Goal: Task Accomplishment & Management: Complete application form

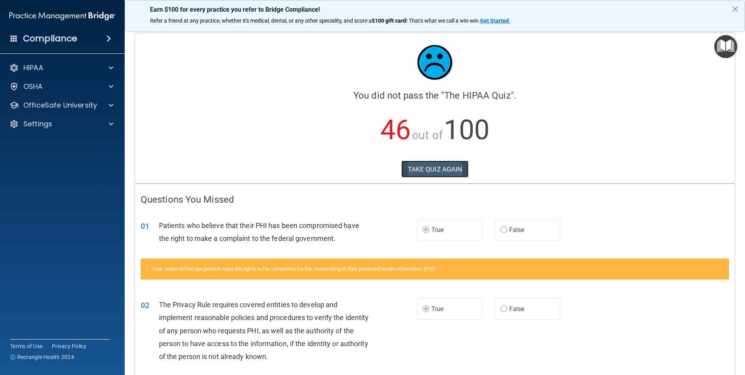
click at [418, 167] on button "TAKE QUIZ AGAIN" at bounding box center [434, 168] width 67 height 17
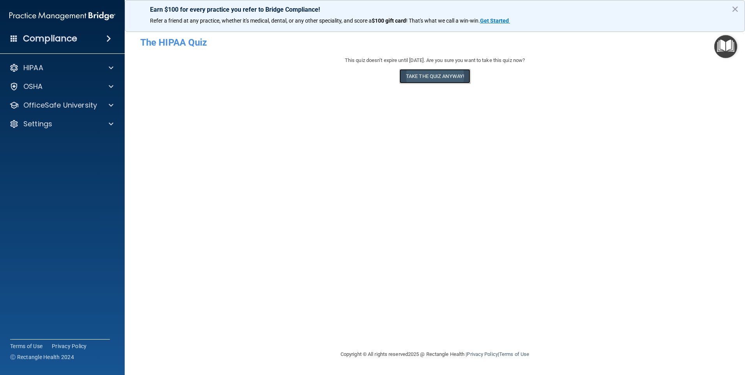
click at [428, 74] on button "Take the quiz anyway!" at bounding box center [434, 76] width 71 height 14
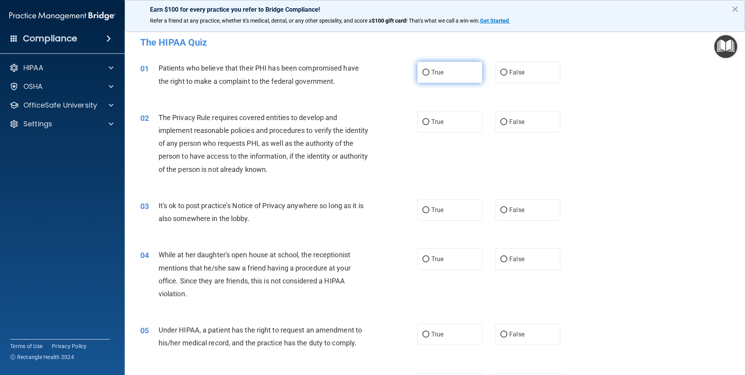
click at [426, 77] on label "True" at bounding box center [449, 72] width 65 height 21
click at [426, 76] on input "True" at bounding box center [425, 73] width 7 height 6
radio input "true"
click at [441, 122] on span "True" at bounding box center [437, 121] width 12 height 7
click at [429, 122] on input "True" at bounding box center [425, 122] width 7 height 6
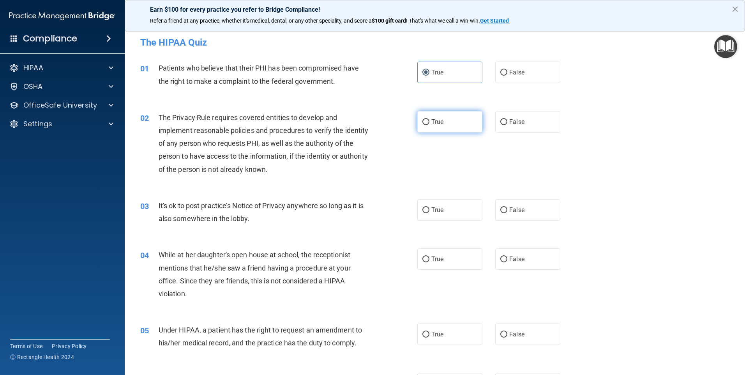
radio input "true"
click at [528, 213] on label "False" at bounding box center [527, 209] width 65 height 21
click at [507, 213] on input "False" at bounding box center [503, 210] width 7 height 6
radio input "true"
click at [520, 256] on span "False" at bounding box center [516, 258] width 15 height 7
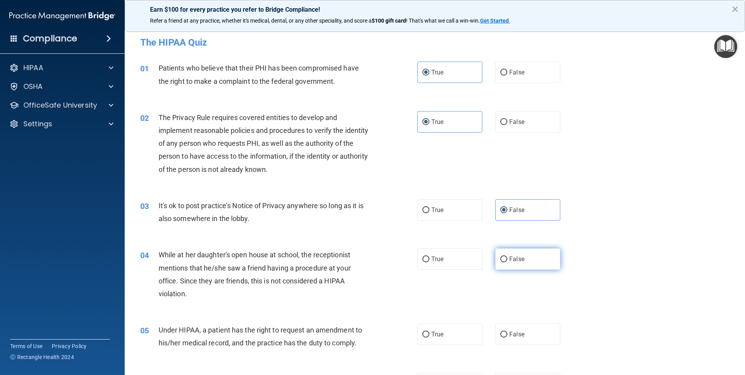
click at [507, 256] on input "False" at bounding box center [503, 259] width 7 height 6
radio input "true"
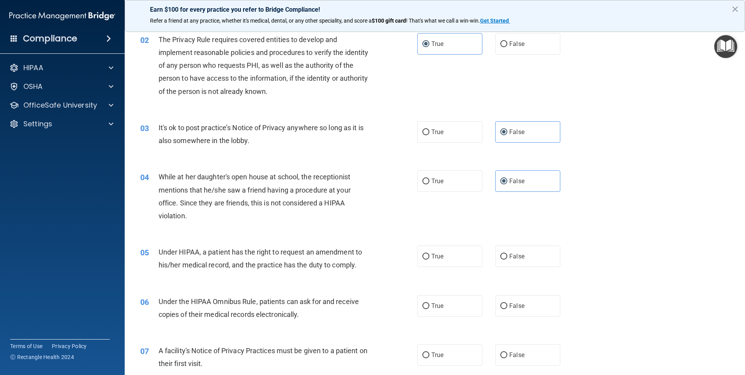
drag, startPoint x: 522, startPoint y: 257, endPoint x: 497, endPoint y: 287, distance: 39.0
click at [522, 257] on label "False" at bounding box center [527, 255] width 65 height 21
click at [507, 257] on input "False" at bounding box center [503, 257] width 7 height 6
radio input "true"
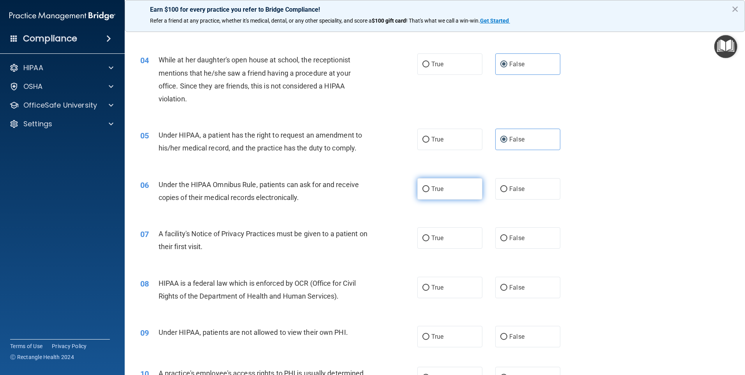
click at [451, 194] on label "True" at bounding box center [449, 188] width 65 height 21
click at [429, 192] on input "True" at bounding box center [425, 189] width 7 height 6
radio input "true"
click at [441, 242] on label "True" at bounding box center [449, 237] width 65 height 21
click at [429, 241] on input "True" at bounding box center [425, 238] width 7 height 6
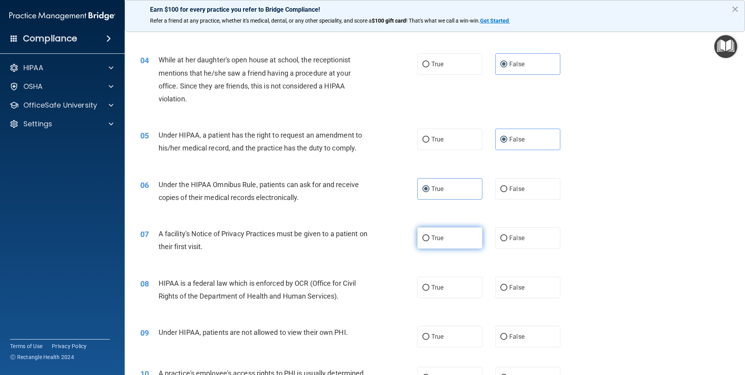
radio input "true"
click at [445, 282] on label "True" at bounding box center [449, 287] width 65 height 21
click at [429, 285] on input "True" at bounding box center [425, 288] width 7 height 6
radio input "true"
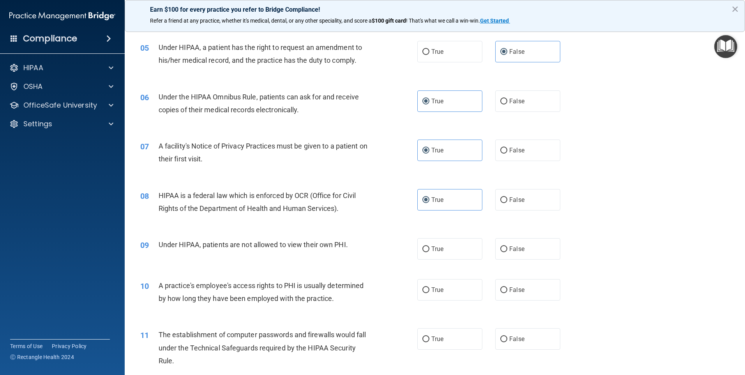
scroll to position [312, 0]
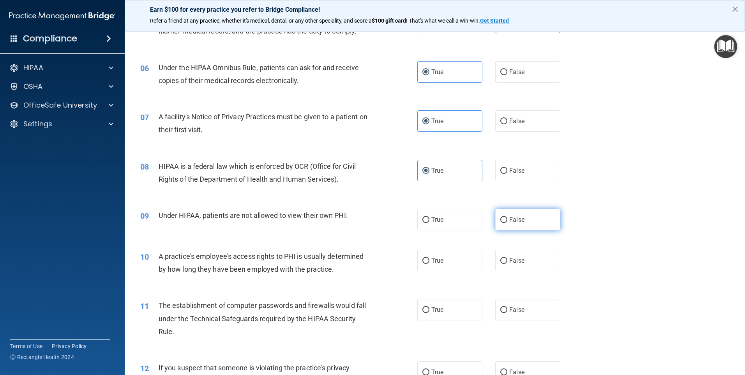
click at [534, 218] on label "False" at bounding box center [527, 219] width 65 height 21
click at [507, 218] on input "False" at bounding box center [503, 220] width 7 height 6
radio input "true"
click at [533, 259] on label "False" at bounding box center [527, 260] width 65 height 21
click at [507, 259] on input "False" at bounding box center [503, 261] width 7 height 6
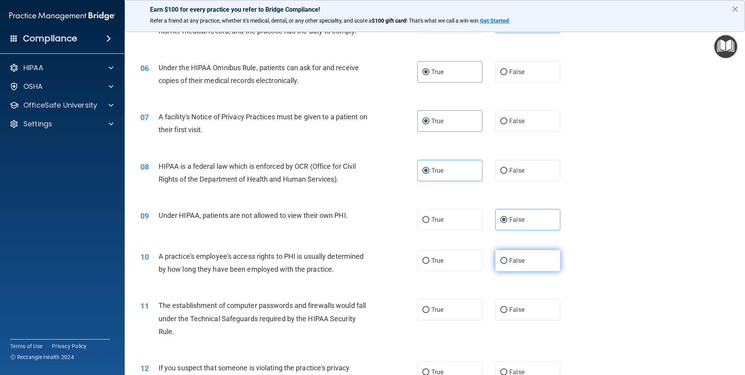
radio input "true"
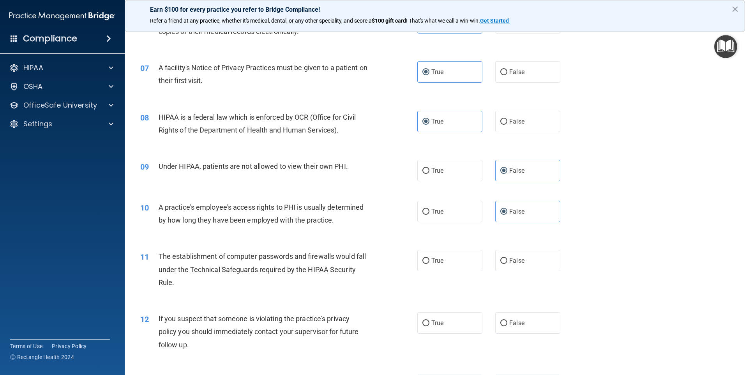
scroll to position [429, 0]
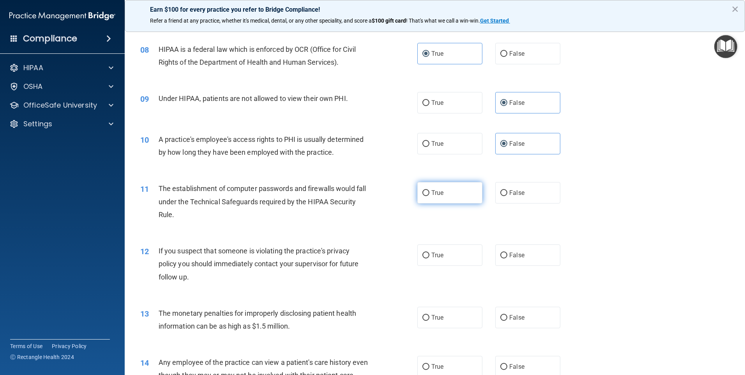
click at [449, 190] on label "True" at bounding box center [449, 192] width 65 height 21
click at [429, 190] on input "True" at bounding box center [425, 193] width 7 height 6
radio input "true"
click at [452, 254] on label "True" at bounding box center [449, 254] width 65 height 21
click at [429, 254] on input "True" at bounding box center [425, 255] width 7 height 6
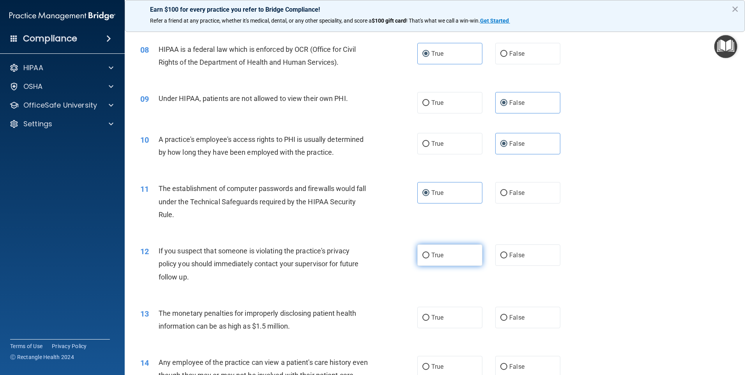
radio input "true"
click at [450, 317] on label "True" at bounding box center [449, 317] width 65 height 21
click at [429, 317] on input "True" at bounding box center [425, 318] width 7 height 6
radio input "true"
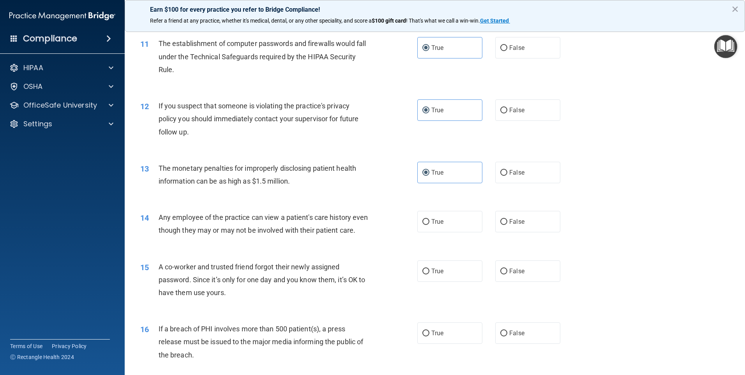
scroll to position [584, 0]
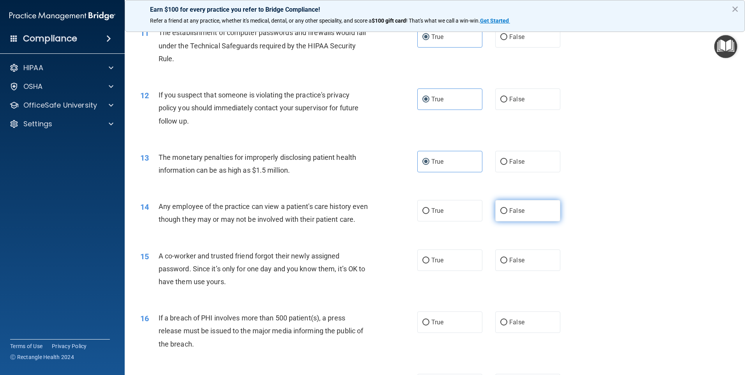
click at [537, 209] on label "False" at bounding box center [527, 210] width 65 height 21
click at [507, 209] on input "False" at bounding box center [503, 211] width 7 height 6
radio input "true"
click at [522, 271] on label "False" at bounding box center [527, 259] width 65 height 21
click at [507, 263] on input "False" at bounding box center [503, 260] width 7 height 6
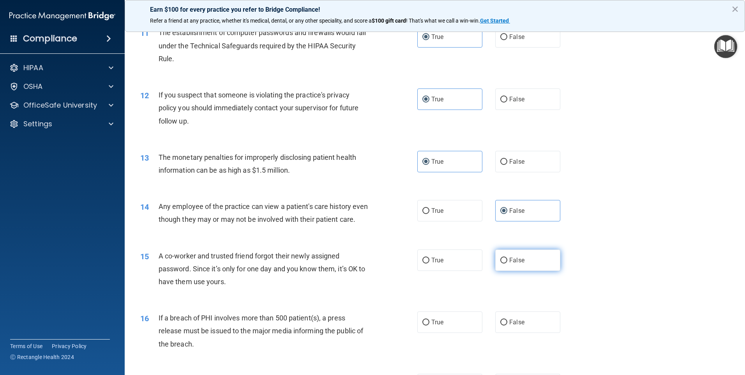
radio input "true"
click at [448, 332] on label "True" at bounding box center [449, 321] width 65 height 21
click at [429, 325] on input "True" at bounding box center [425, 322] width 7 height 6
radio input "true"
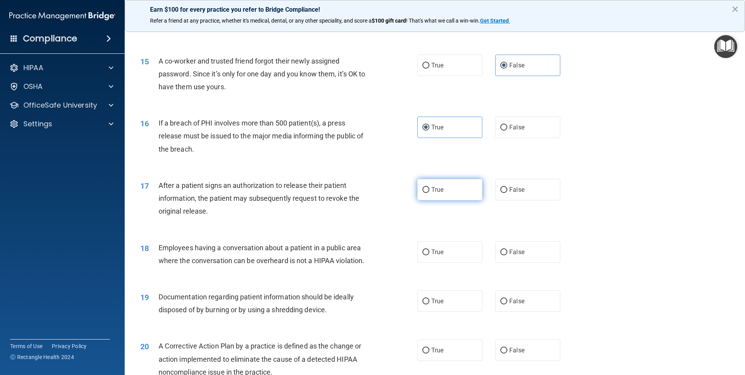
click at [461, 200] on label "True" at bounding box center [449, 189] width 65 height 21
click at [429, 193] on input "True" at bounding box center [425, 190] width 7 height 6
radio input "true"
click at [527, 263] on label "False" at bounding box center [527, 251] width 65 height 21
click at [507, 255] on input "False" at bounding box center [503, 252] width 7 height 6
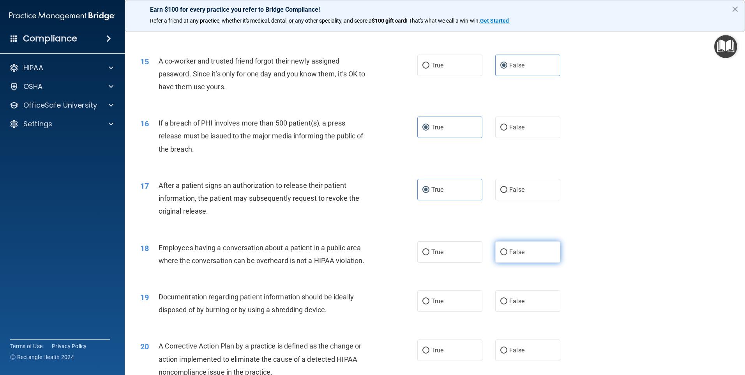
radio input "true"
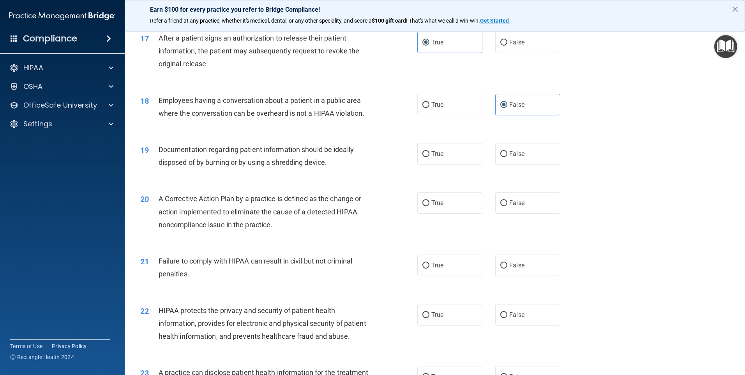
scroll to position [935, 0]
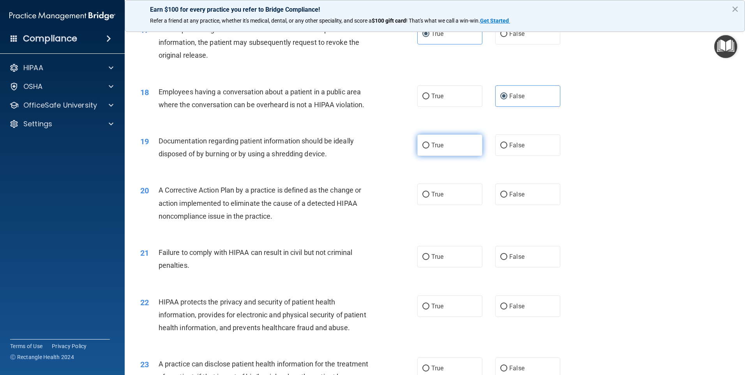
click at [440, 149] on span "True" at bounding box center [437, 144] width 12 height 7
click at [429, 148] on input "True" at bounding box center [425, 146] width 7 height 6
radio input "true"
click at [441, 198] on span "True" at bounding box center [437, 193] width 12 height 7
click at [429, 198] on input "True" at bounding box center [425, 195] width 7 height 6
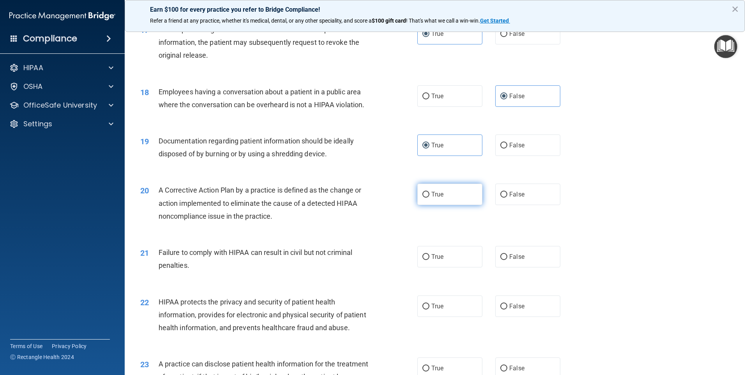
radio input "true"
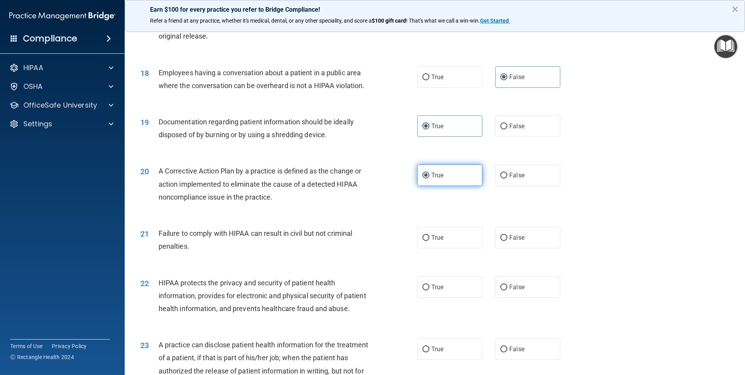
scroll to position [1013, 0]
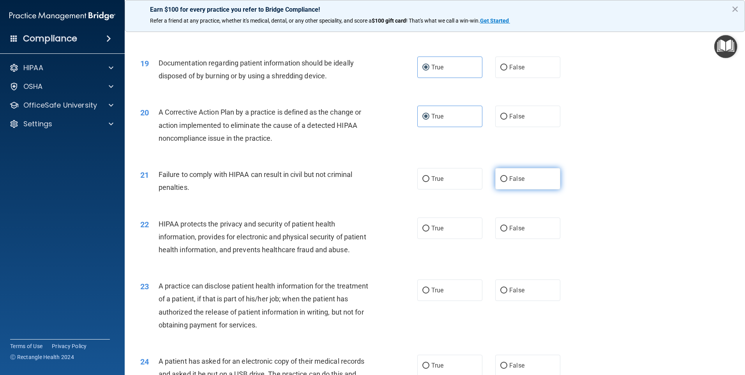
click at [518, 182] on span "False" at bounding box center [516, 178] width 15 height 7
click at [507, 182] on input "False" at bounding box center [503, 179] width 7 height 6
radio input "true"
click at [457, 189] on label "True" at bounding box center [449, 178] width 65 height 21
click at [429, 182] on input "True" at bounding box center [425, 179] width 7 height 6
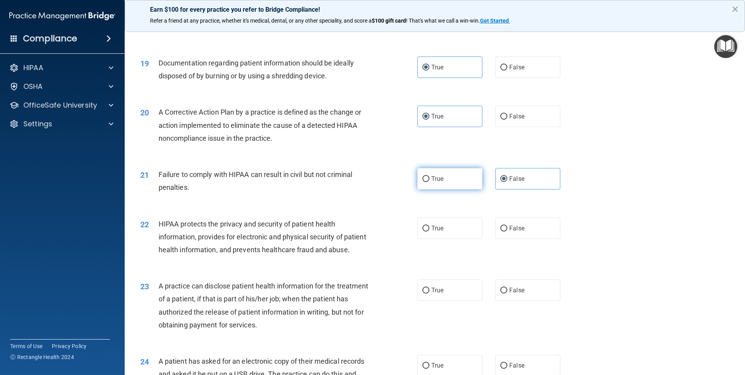
radio input "true"
click at [506, 189] on label "False" at bounding box center [527, 178] width 65 height 21
click at [506, 182] on input "False" at bounding box center [503, 179] width 7 height 6
radio input "true"
radio input "false"
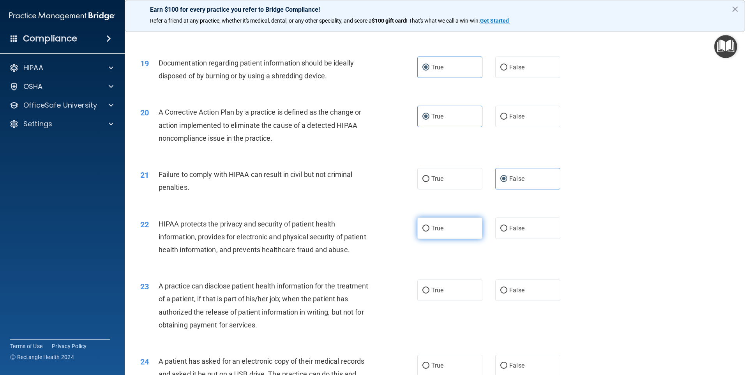
click at [434, 239] on label "True" at bounding box center [449, 227] width 65 height 21
click at [429, 231] on input "True" at bounding box center [425, 229] width 7 height 6
radio input "true"
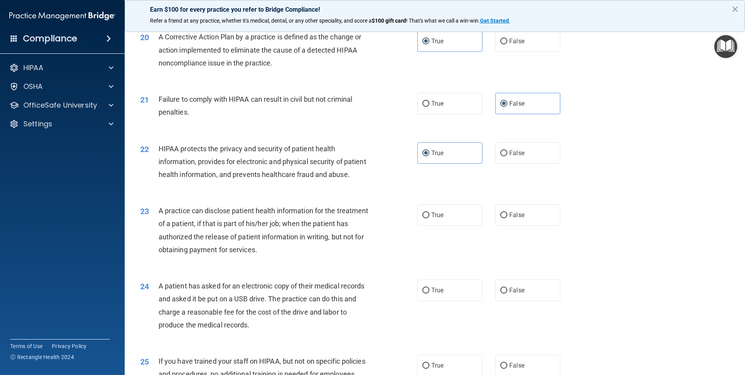
scroll to position [1091, 0]
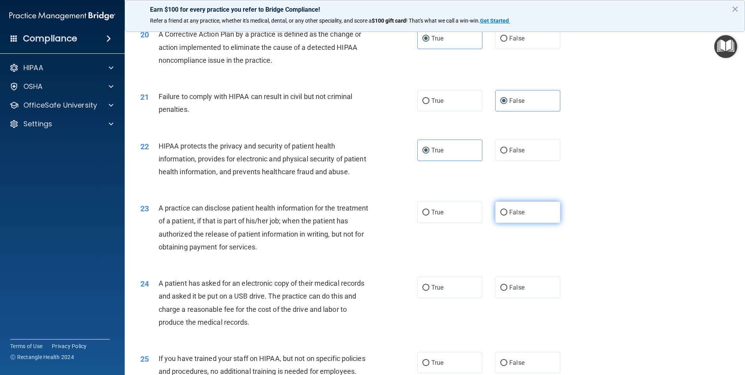
click at [520, 216] on span "False" at bounding box center [516, 211] width 15 height 7
click at [507, 215] on input "False" at bounding box center [503, 213] width 7 height 6
radio input "true"
click at [422, 291] on input "True" at bounding box center [425, 288] width 7 height 6
radio input "true"
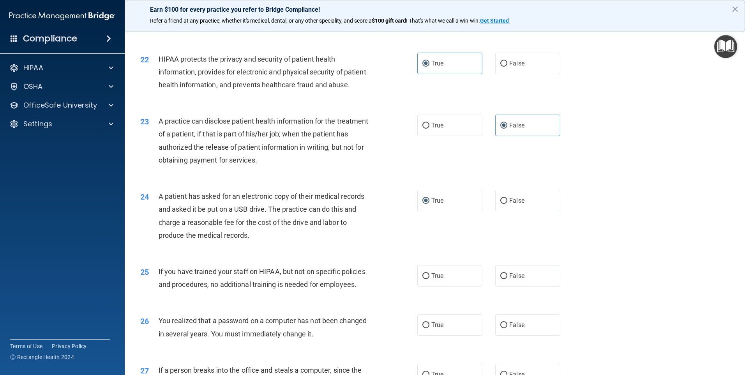
scroll to position [1286, 0]
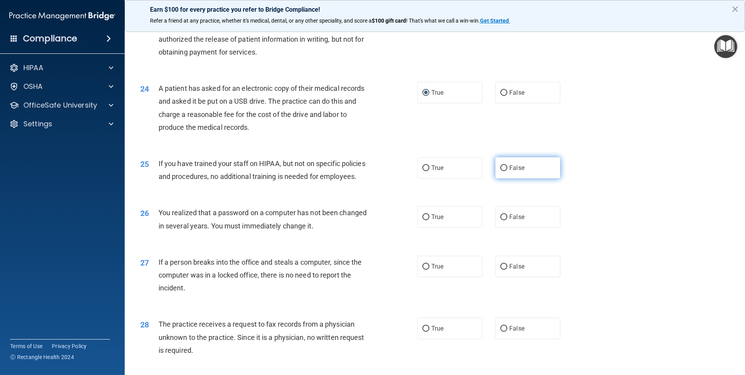
click at [522, 178] on label "False" at bounding box center [527, 167] width 65 height 21
click at [507, 171] on input "False" at bounding box center [503, 168] width 7 height 6
radio input "true"
click at [436, 220] on span "True" at bounding box center [437, 216] width 12 height 7
click at [429, 220] on input "True" at bounding box center [425, 217] width 7 height 6
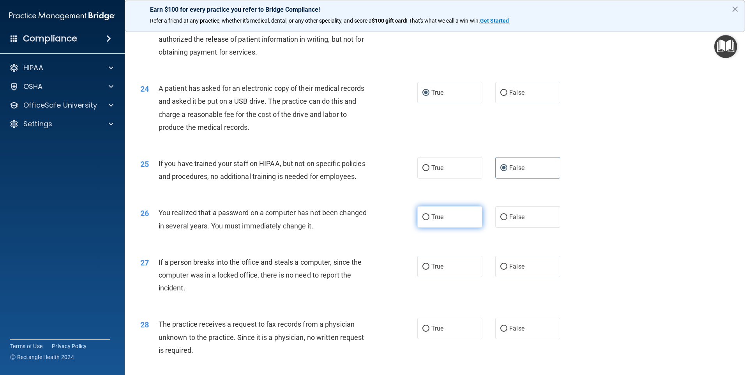
radio input "true"
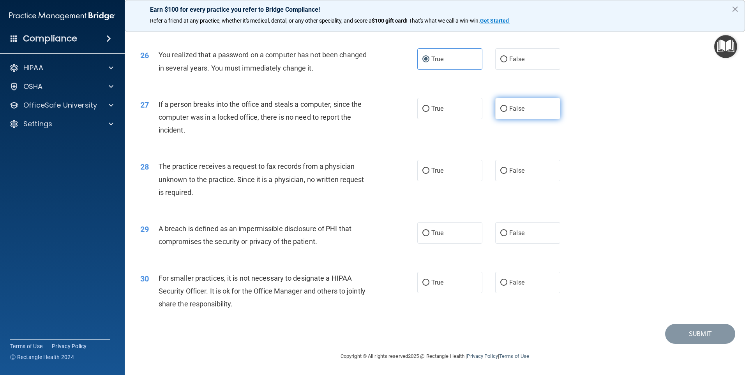
click at [516, 114] on label "False" at bounding box center [527, 108] width 65 height 21
click at [507, 112] on input "False" at bounding box center [503, 109] width 7 height 6
radio input "true"
click at [523, 173] on label "False" at bounding box center [527, 170] width 65 height 21
click at [507, 173] on input "False" at bounding box center [503, 171] width 7 height 6
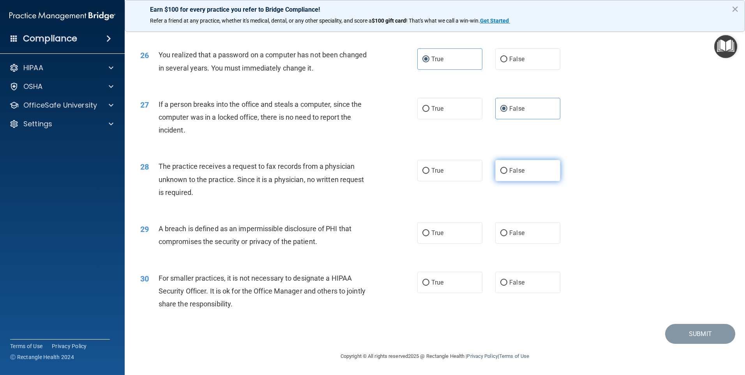
radio input "true"
click at [430, 230] on label "True" at bounding box center [449, 232] width 65 height 21
click at [429, 230] on input "True" at bounding box center [425, 233] width 7 height 6
radio input "true"
click at [516, 285] on span "False" at bounding box center [516, 282] width 15 height 7
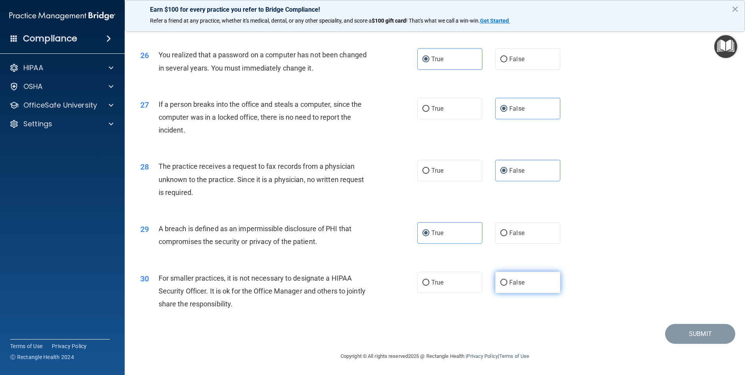
click at [507, 285] on input "False" at bounding box center [503, 283] width 7 height 6
radio input "true"
click at [690, 335] on button "Submit" at bounding box center [700, 334] width 70 height 20
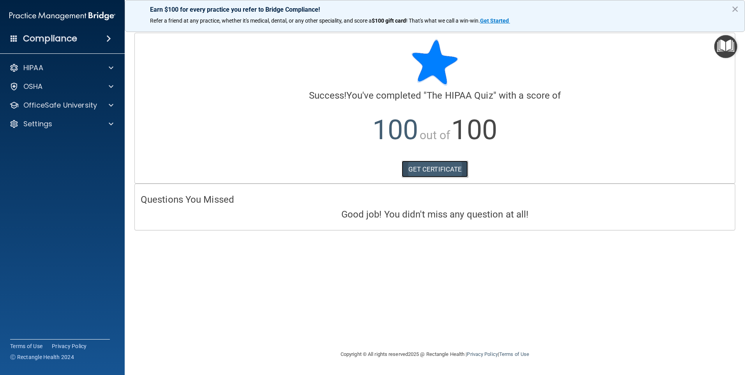
click at [432, 170] on link "GET CERTIFICATE" at bounding box center [435, 168] width 67 height 17
click at [735, 7] on button "×" at bounding box center [734, 9] width 7 height 12
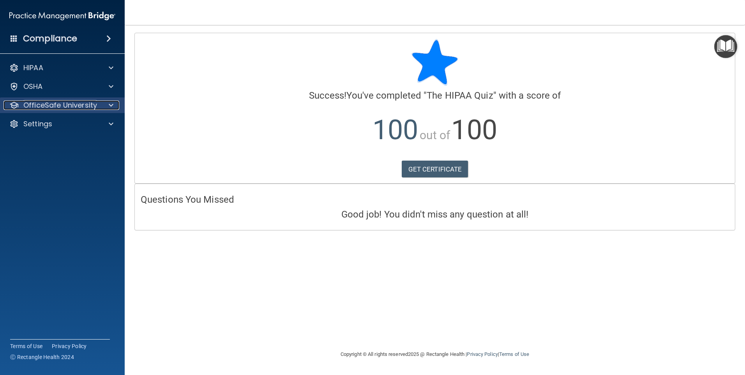
click at [105, 108] on div at bounding box center [109, 105] width 19 height 9
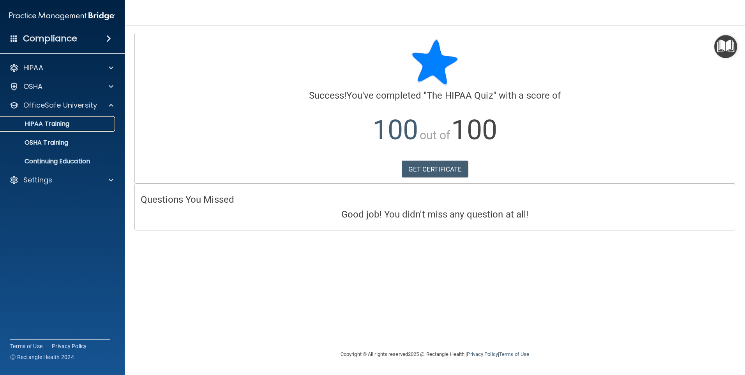
click at [69, 123] on p "HIPAA Training" at bounding box center [37, 124] width 64 height 8
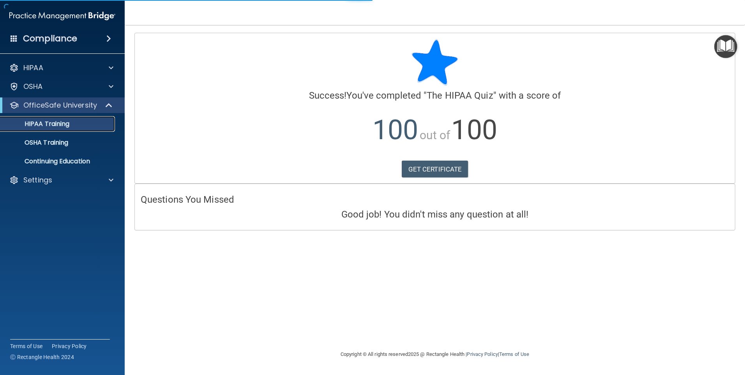
click at [71, 125] on div "HIPAA Training" at bounding box center [58, 124] width 106 height 8
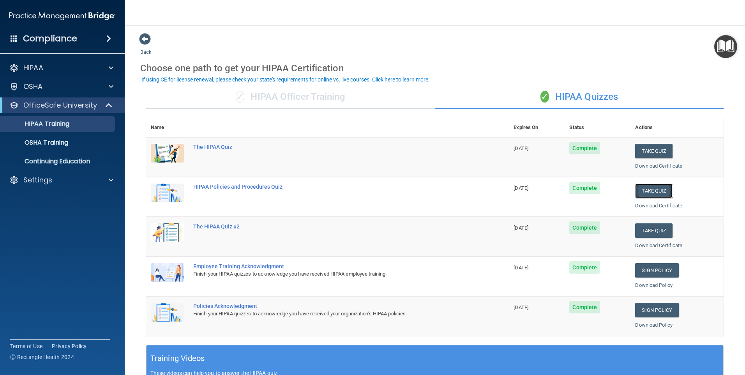
click at [645, 189] on button "Take Quiz" at bounding box center [653, 190] width 37 height 14
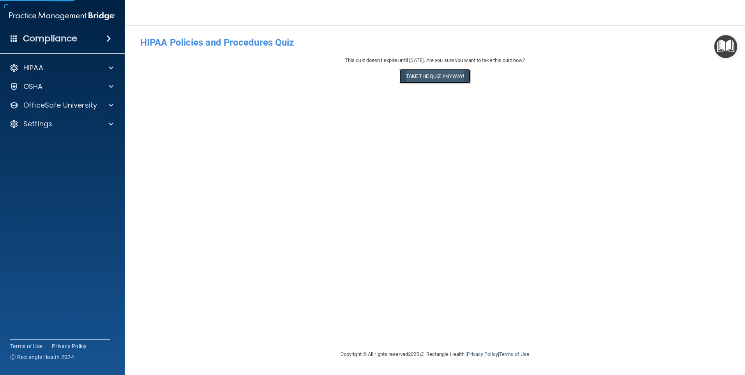
click at [429, 77] on button "Take the quiz anyway!" at bounding box center [434, 76] width 71 height 14
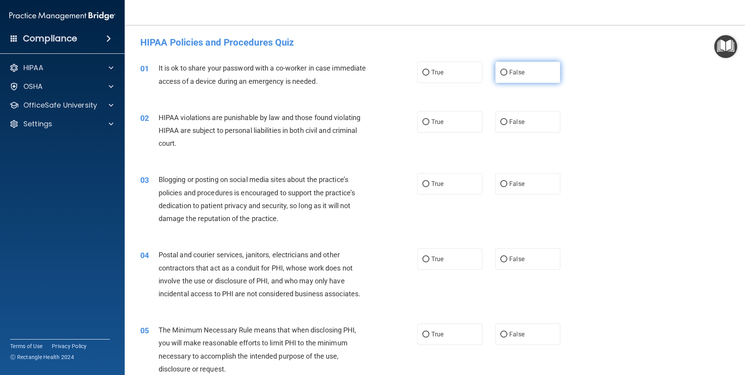
click at [526, 75] on label "False" at bounding box center [527, 72] width 65 height 21
click at [507, 75] on input "False" at bounding box center [503, 73] width 7 height 6
radio input "true"
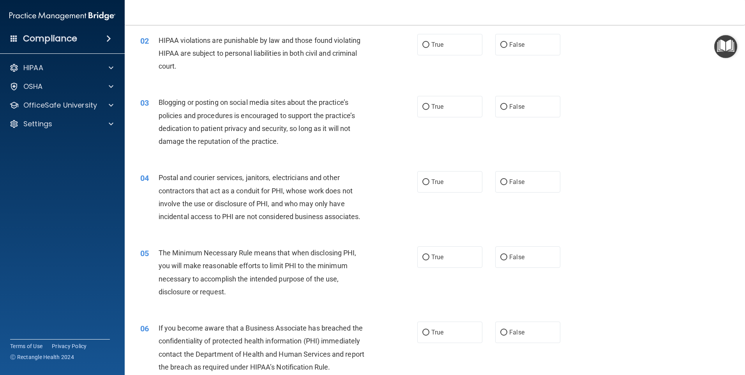
scroll to position [78, 0]
click at [458, 43] on label "True" at bounding box center [449, 43] width 65 height 21
click at [429, 43] on input "True" at bounding box center [425, 44] width 7 height 6
radio input "true"
click at [534, 109] on label "False" at bounding box center [527, 105] width 65 height 21
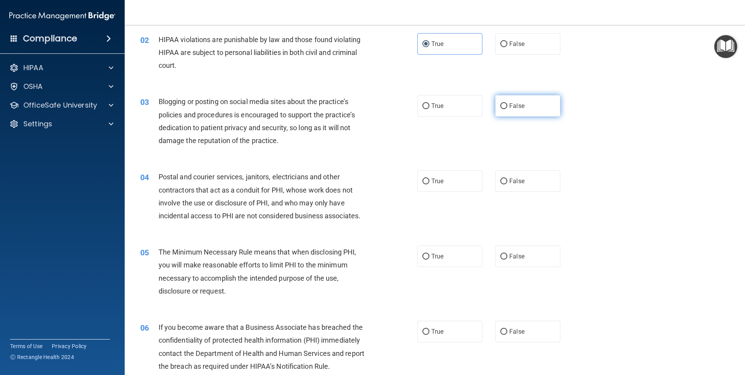
click at [507, 109] on input "False" at bounding box center [503, 106] width 7 height 6
radio input "true"
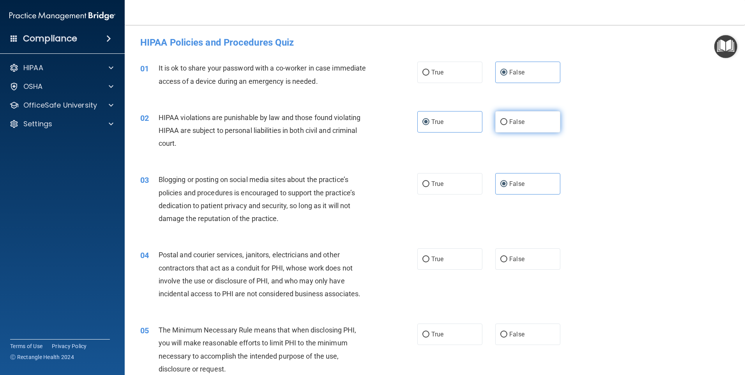
click at [513, 122] on span "False" at bounding box center [516, 121] width 15 height 7
click at [507, 122] on input "False" at bounding box center [503, 122] width 7 height 6
radio input "true"
radio input "false"
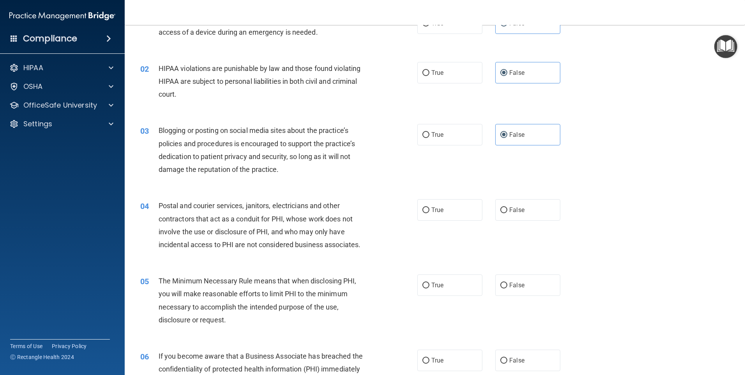
scroll to position [117, 0]
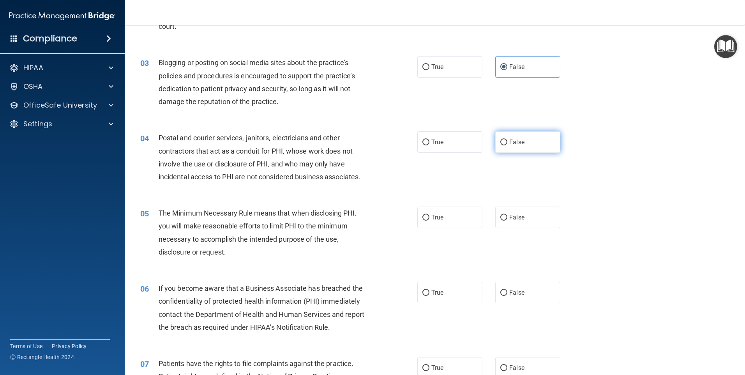
click at [517, 148] on label "False" at bounding box center [527, 141] width 65 height 21
click at [507, 145] on input "False" at bounding box center [503, 142] width 7 height 6
radio input "true"
click at [515, 207] on div "05 The Minimum Necessary Rule means that when disclosing PHI, you will make rea…" at bounding box center [434, 234] width 601 height 75
drag, startPoint x: 515, startPoint y: 207, endPoint x: 523, endPoint y: 215, distance: 11.6
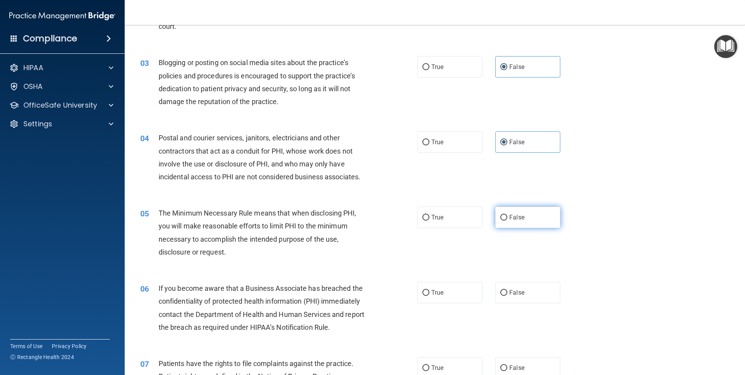
click at [523, 214] on label "False" at bounding box center [527, 216] width 65 height 21
click at [507, 215] on input "False" at bounding box center [503, 218] width 7 height 6
radio input "true"
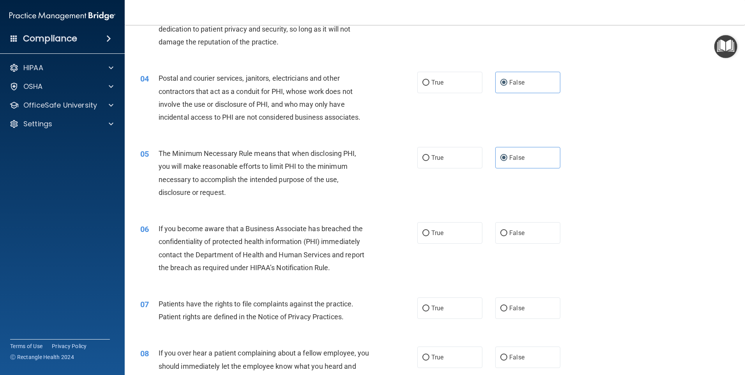
scroll to position [234, 0]
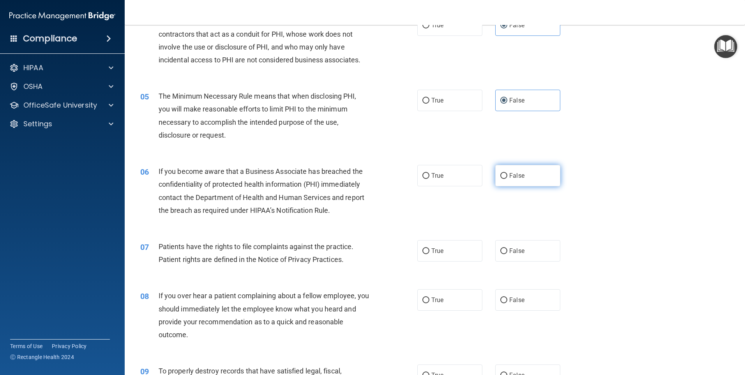
click at [525, 175] on label "False" at bounding box center [527, 175] width 65 height 21
click at [507, 175] on input "False" at bounding box center [503, 176] width 7 height 6
radio input "true"
click at [509, 261] on div "07 Patients have the rights to file complaints against the practice. Patient ri…" at bounding box center [434, 254] width 601 height 49
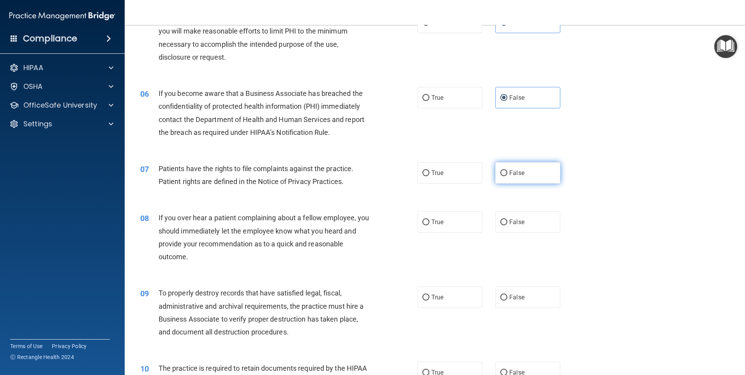
click at [516, 169] on label "False" at bounding box center [527, 172] width 65 height 21
click at [507, 170] on input "False" at bounding box center [503, 173] width 7 height 6
radio input "true"
click at [522, 228] on label "False" at bounding box center [527, 221] width 65 height 21
click at [507, 225] on input "False" at bounding box center [503, 222] width 7 height 6
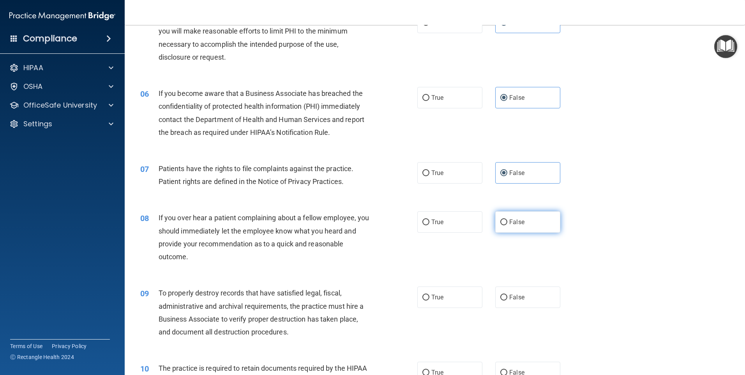
radio input "true"
click at [526, 304] on label "False" at bounding box center [527, 296] width 65 height 21
click at [507, 300] on input "False" at bounding box center [503, 298] width 7 height 6
radio input "true"
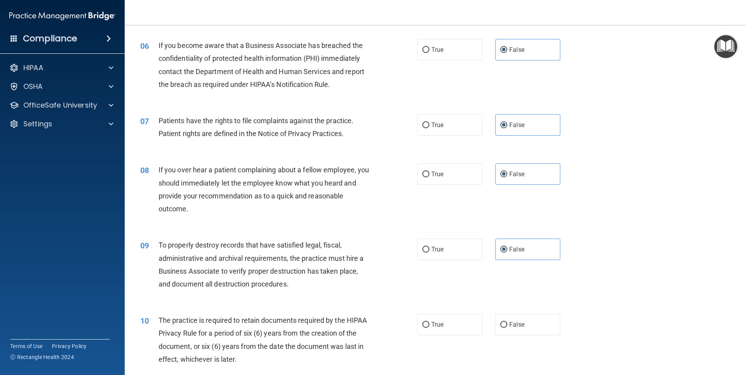
scroll to position [467, 0]
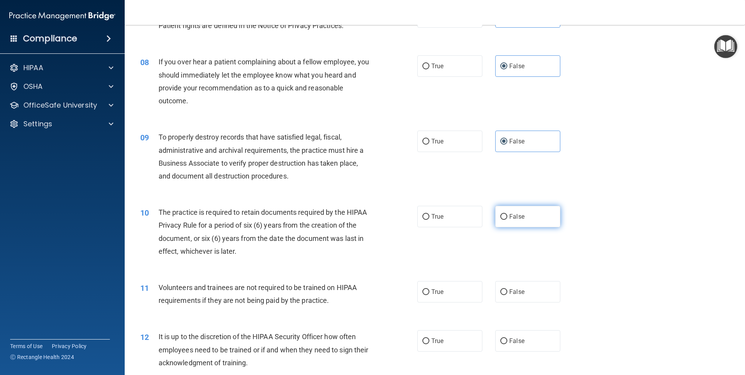
click at [513, 210] on label "False" at bounding box center [527, 216] width 65 height 21
click at [507, 214] on input "False" at bounding box center [503, 217] width 7 height 6
radio input "true"
click at [537, 300] on label "False" at bounding box center [527, 291] width 65 height 21
click at [507, 295] on input "False" at bounding box center [503, 292] width 7 height 6
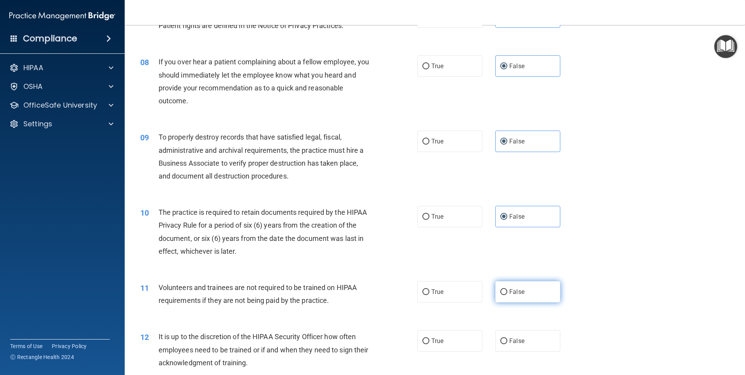
radio input "true"
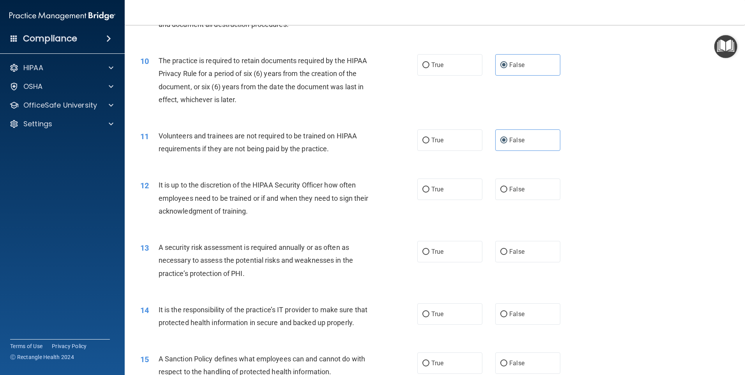
scroll to position [623, 0]
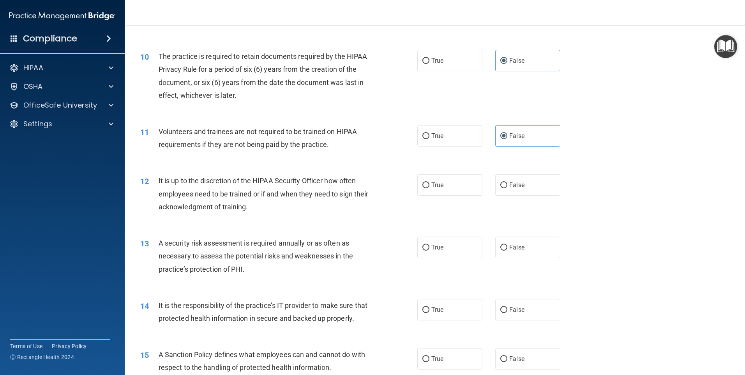
click at [507, 196] on div "12 It is up to the discretion of the HIPAA Security Officer how often employees…" at bounding box center [434, 195] width 601 height 62
click at [511, 194] on label "False" at bounding box center [527, 184] width 65 height 21
click at [507, 188] on input "False" at bounding box center [503, 185] width 7 height 6
radio input "true"
click at [522, 248] on label "False" at bounding box center [527, 246] width 65 height 21
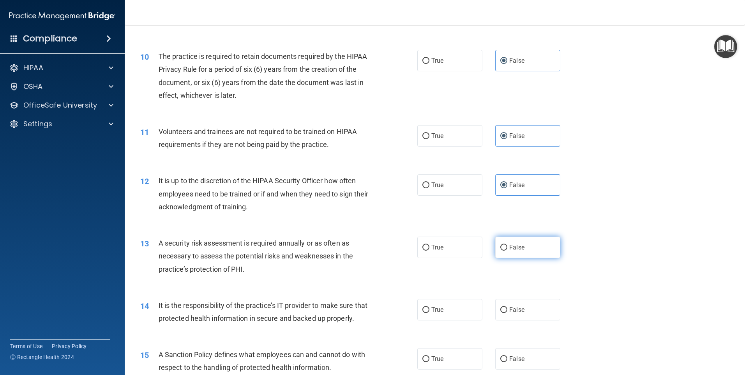
click at [507, 248] on input "False" at bounding box center [503, 248] width 7 height 6
radio input "true"
click at [513, 302] on label "False" at bounding box center [527, 309] width 65 height 21
click at [507, 307] on input "False" at bounding box center [503, 310] width 7 height 6
radio input "true"
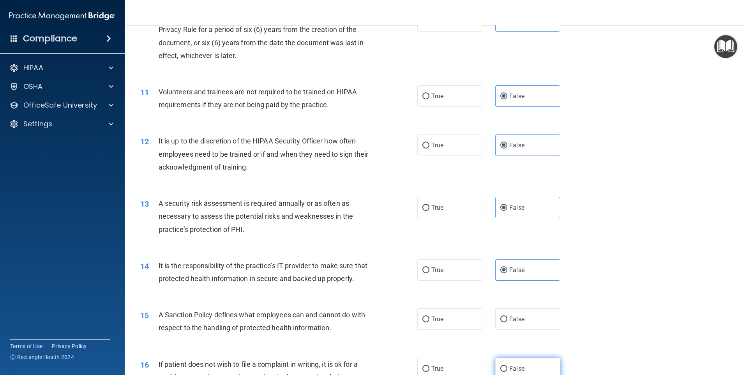
scroll to position [740, 0]
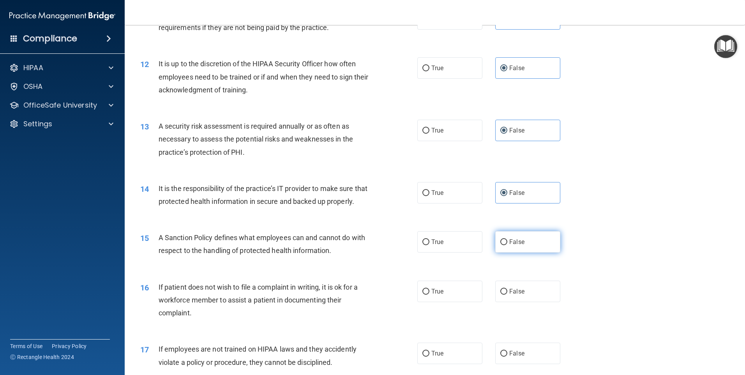
click at [529, 252] on label "False" at bounding box center [527, 241] width 65 height 21
click at [507, 245] on input "False" at bounding box center [503, 242] width 7 height 6
radio input "true"
click at [525, 302] on label "False" at bounding box center [527, 290] width 65 height 21
click at [507, 295] on input "False" at bounding box center [503, 292] width 7 height 6
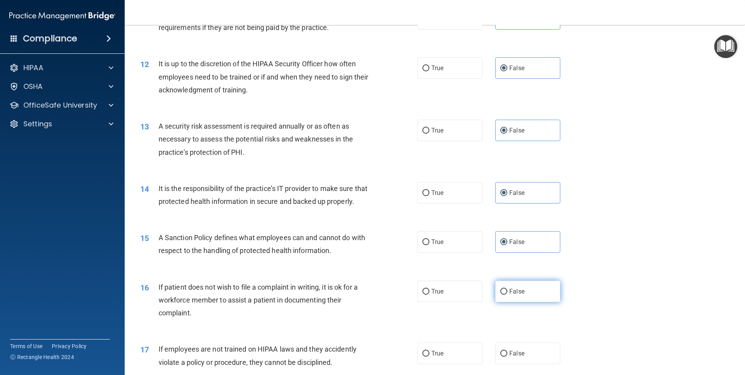
radio input "true"
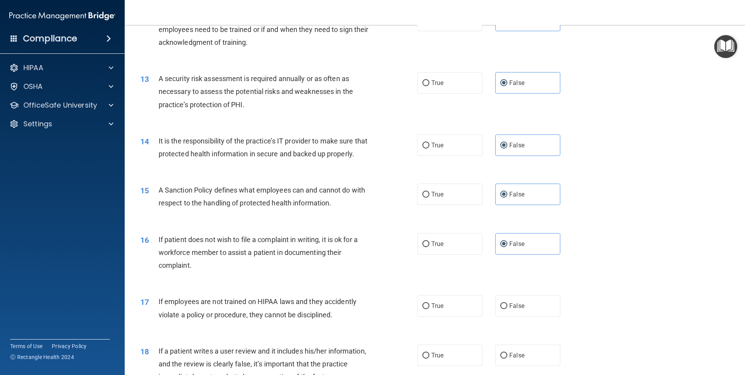
scroll to position [896, 0]
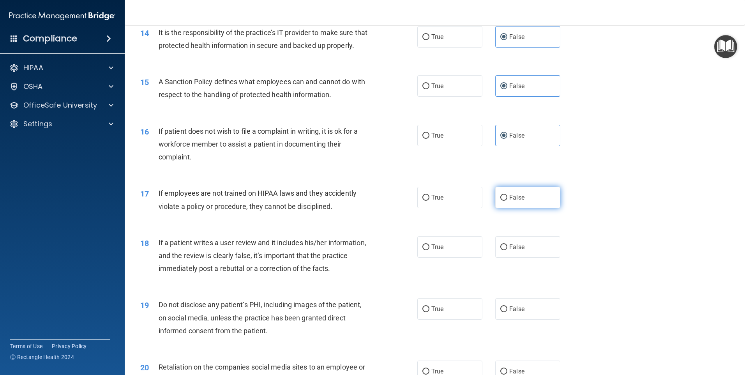
click at [532, 208] on label "False" at bounding box center [527, 197] width 65 height 21
click at [507, 201] on input "False" at bounding box center [503, 198] width 7 height 6
radio input "true"
click at [530, 257] on label "False" at bounding box center [527, 246] width 65 height 21
click at [507, 250] on input "False" at bounding box center [503, 247] width 7 height 6
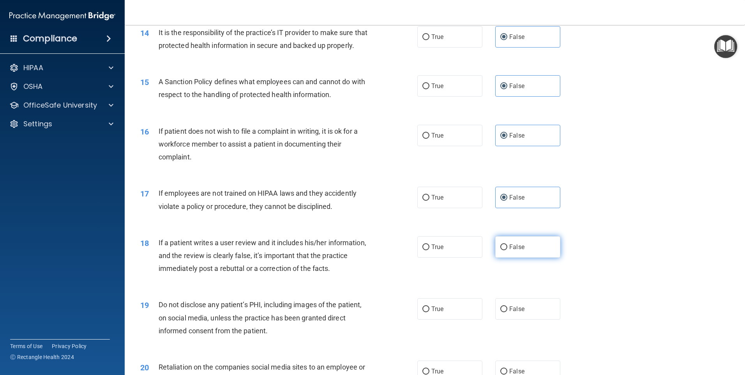
radio input "true"
click at [541, 319] on label "False" at bounding box center [527, 308] width 65 height 21
click at [507, 312] on input "False" at bounding box center [503, 309] width 7 height 6
radio input "true"
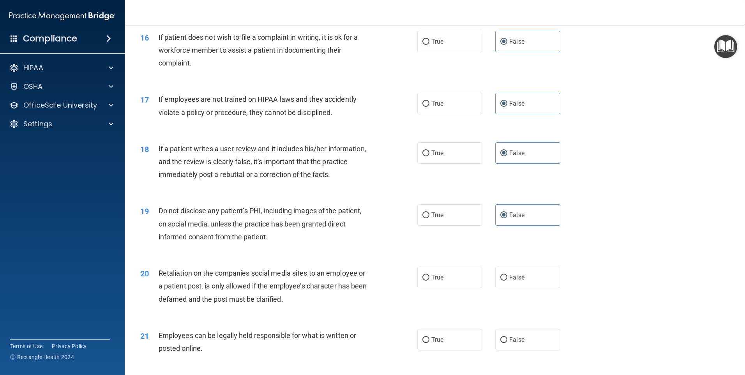
scroll to position [1130, 0]
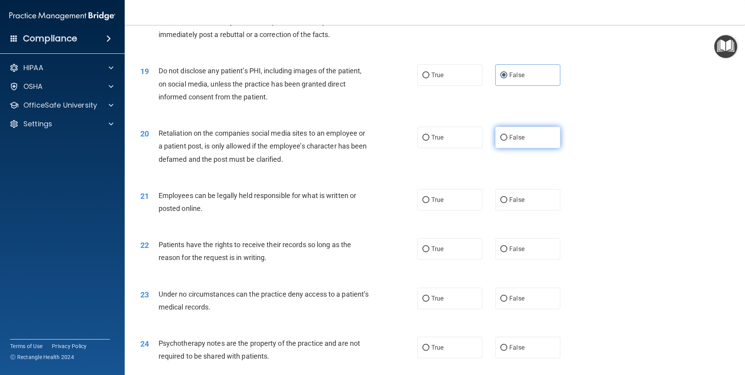
click at [529, 140] on label "False" at bounding box center [527, 137] width 65 height 21
click at [507, 140] on input "False" at bounding box center [503, 138] width 7 height 6
radio input "true"
click at [521, 210] on label "False" at bounding box center [527, 199] width 65 height 21
click at [507, 203] on input "False" at bounding box center [503, 200] width 7 height 6
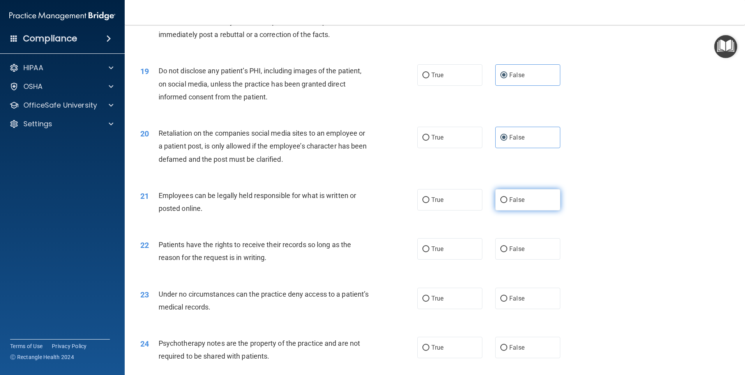
radio input "true"
click at [530, 259] on label "False" at bounding box center [527, 248] width 65 height 21
click at [507, 252] on input "False" at bounding box center [503, 249] width 7 height 6
radio input "true"
click at [527, 303] on label "False" at bounding box center [527, 297] width 65 height 21
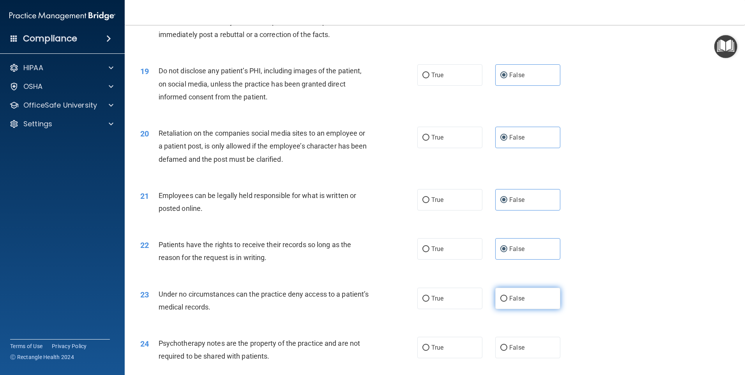
click at [507, 302] on input "False" at bounding box center [503, 299] width 7 height 6
radio input "true"
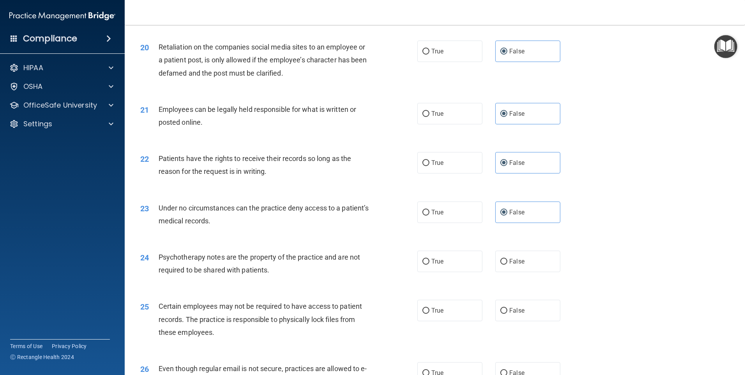
scroll to position [1286, 0]
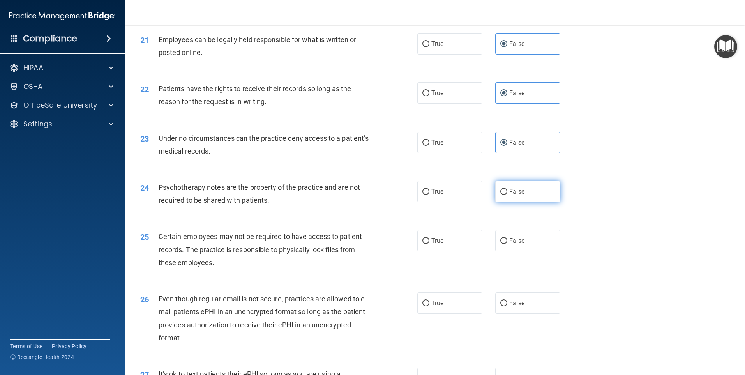
click at [524, 202] on label "False" at bounding box center [527, 191] width 65 height 21
click at [507, 195] on input "False" at bounding box center [503, 192] width 7 height 6
radio input "true"
click at [523, 251] on label "False" at bounding box center [527, 240] width 65 height 21
click at [507, 244] on input "False" at bounding box center [503, 241] width 7 height 6
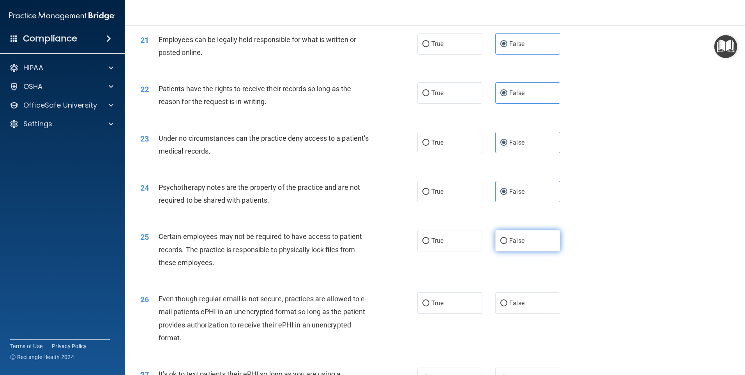
radio input "true"
click at [543, 313] on label "False" at bounding box center [527, 302] width 65 height 21
click at [507, 306] on input "False" at bounding box center [503, 303] width 7 height 6
radio input "true"
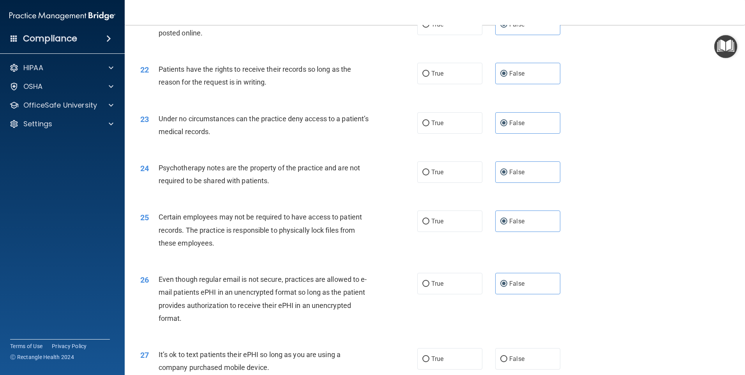
scroll to position [1480, 0]
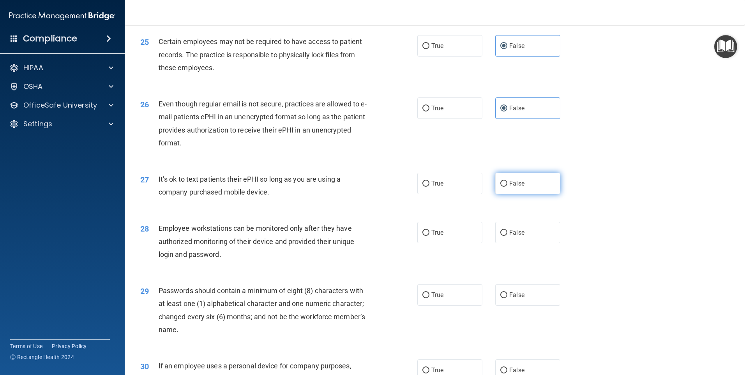
click at [513, 194] on label "False" at bounding box center [527, 183] width 65 height 21
click at [507, 187] on input "False" at bounding box center [503, 184] width 7 height 6
radio input "true"
click at [523, 243] on label "False" at bounding box center [527, 232] width 65 height 21
click at [507, 236] on input "False" at bounding box center [503, 233] width 7 height 6
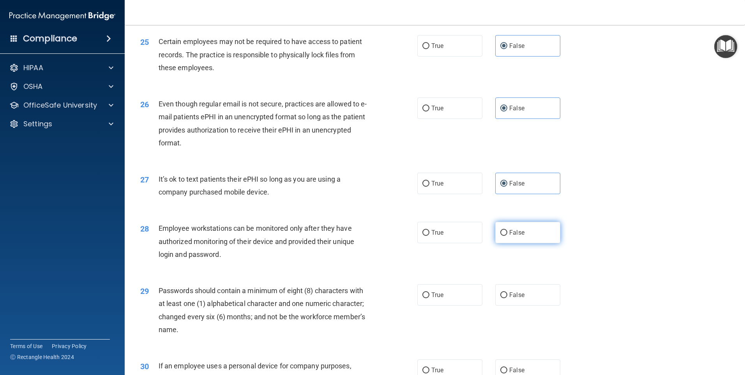
radio input "true"
drag, startPoint x: 520, startPoint y: 307, endPoint x: 533, endPoint y: 292, distance: 19.4
click at [520, 305] on label "False" at bounding box center [527, 294] width 65 height 21
click at [507, 298] on input "False" at bounding box center [503, 295] width 7 height 6
radio input "true"
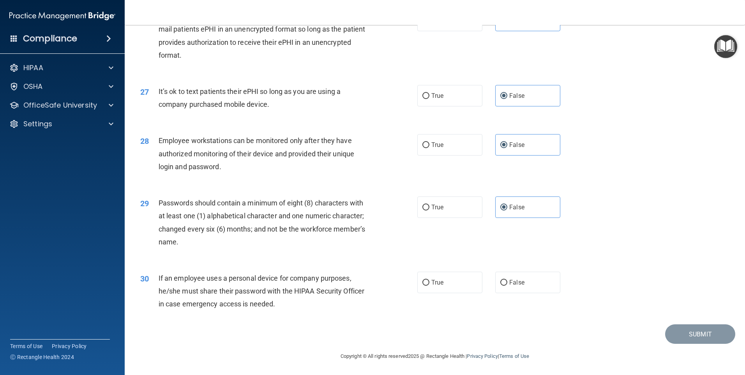
scroll to position [1581, 0]
click at [529, 284] on label "False" at bounding box center [527, 282] width 65 height 21
click at [507, 284] on input "False" at bounding box center [503, 283] width 7 height 6
radio input "true"
click at [696, 332] on button "Submit" at bounding box center [700, 334] width 70 height 20
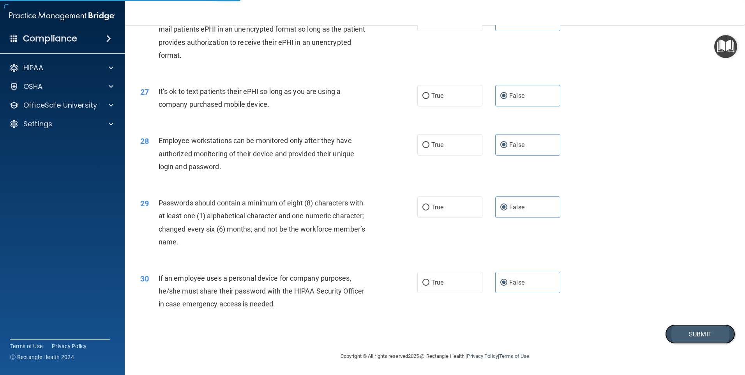
click at [696, 333] on button "Submit" at bounding box center [700, 334] width 70 height 20
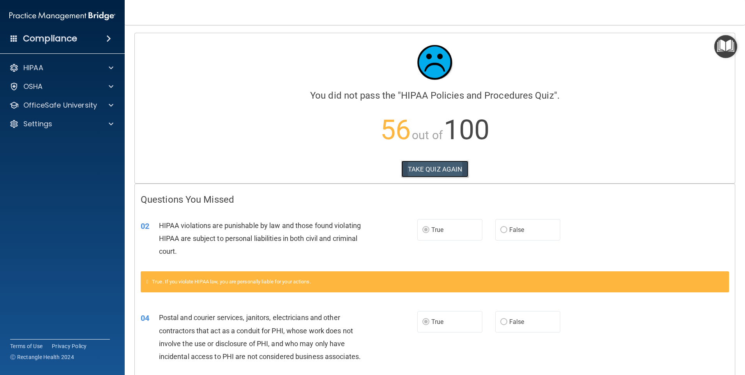
click at [445, 165] on button "TAKE QUIZ AGAIN" at bounding box center [434, 168] width 67 height 17
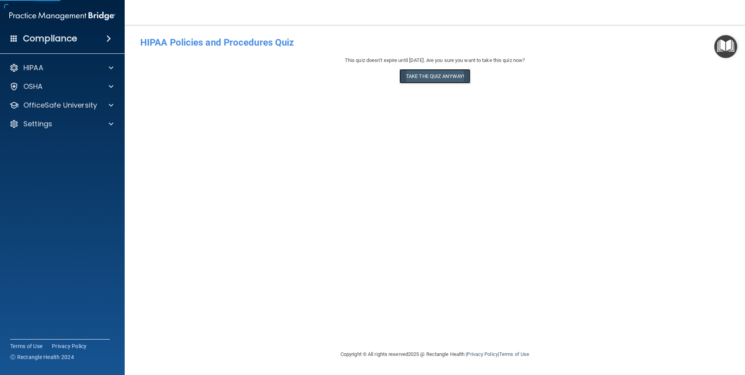
click at [454, 80] on button "Take the quiz anyway!" at bounding box center [434, 76] width 71 height 14
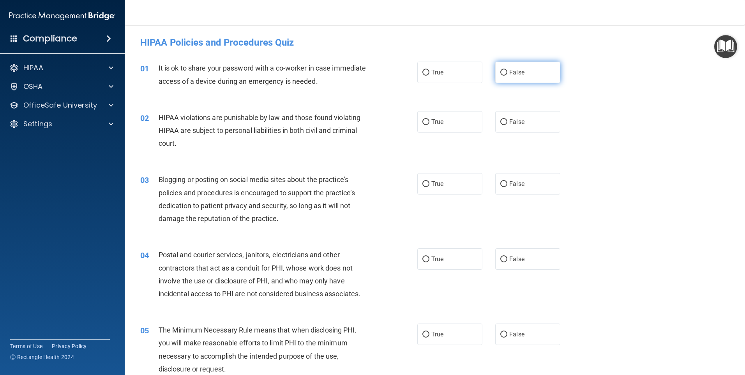
click at [525, 76] on label "False" at bounding box center [527, 72] width 65 height 21
click at [507, 76] on input "False" at bounding box center [503, 73] width 7 height 6
radio input "true"
click at [447, 126] on label "True" at bounding box center [449, 121] width 65 height 21
click at [429, 125] on input "True" at bounding box center [425, 122] width 7 height 6
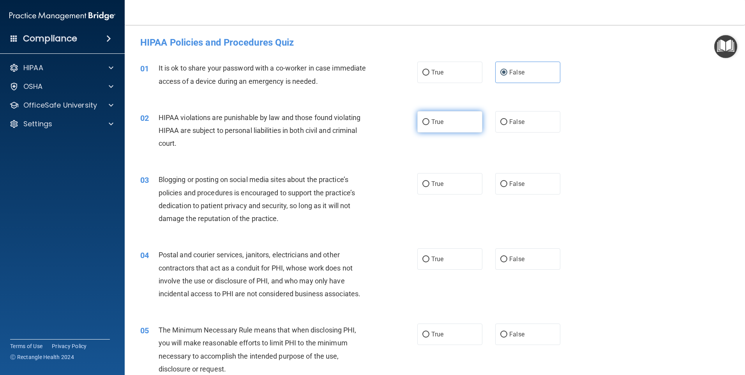
radio input "true"
click at [519, 182] on span "False" at bounding box center [516, 183] width 15 height 7
click at [507, 182] on input "False" at bounding box center [503, 184] width 7 height 6
radio input "true"
click at [448, 250] on label "True" at bounding box center [449, 258] width 65 height 21
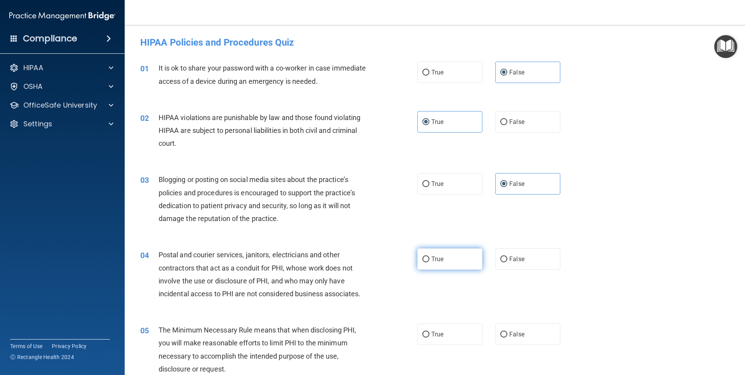
click at [429, 256] on input "True" at bounding box center [425, 259] width 7 height 6
radio input "true"
click at [441, 328] on label "True" at bounding box center [449, 333] width 65 height 21
click at [429, 332] on input "True" at bounding box center [425, 335] width 7 height 6
radio input "true"
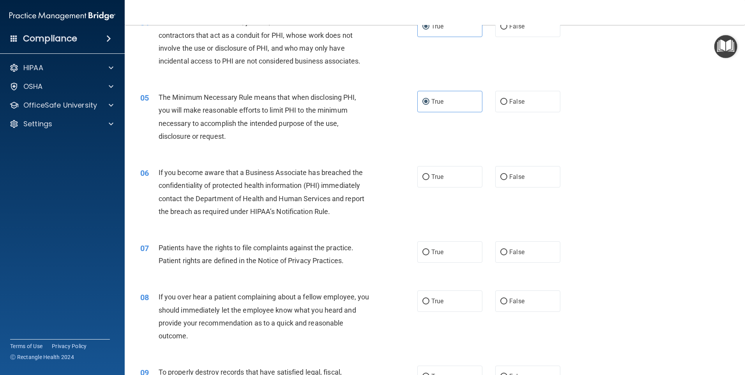
scroll to position [234, 0]
click at [543, 185] on label "False" at bounding box center [527, 175] width 65 height 21
click at [507, 179] on input "False" at bounding box center [503, 176] width 7 height 6
radio input "true"
click at [444, 250] on label "True" at bounding box center [449, 250] width 65 height 21
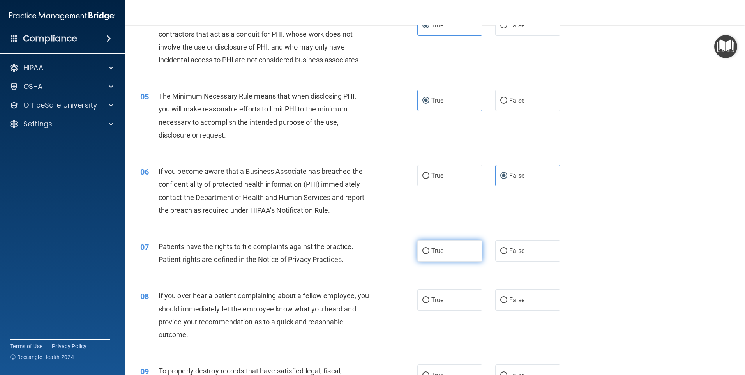
click at [429, 250] on input "True" at bounding box center [425, 251] width 7 height 6
radio input "true"
click at [513, 294] on label "False" at bounding box center [527, 299] width 65 height 21
click at [507, 297] on input "False" at bounding box center [503, 300] width 7 height 6
radio input "true"
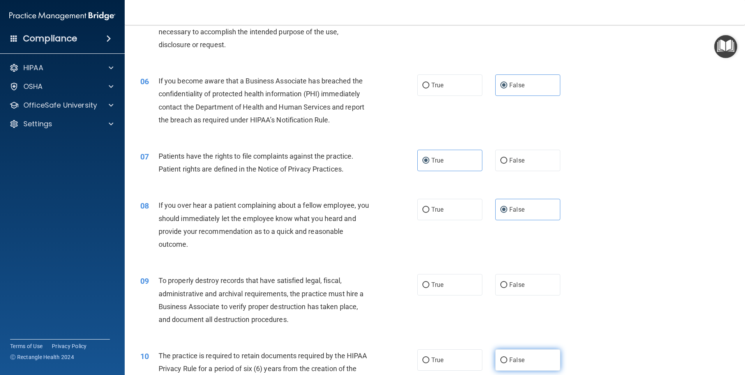
scroll to position [390, 0]
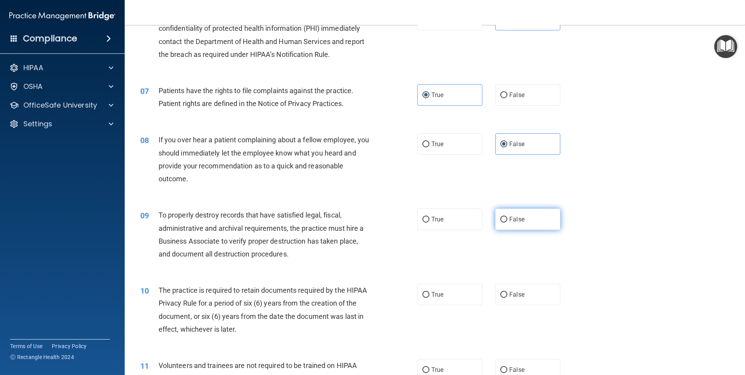
click at [513, 224] on label "False" at bounding box center [527, 218] width 65 height 21
click at [507, 222] on input "False" at bounding box center [503, 220] width 7 height 6
radio input "true"
click at [450, 291] on label "True" at bounding box center [449, 294] width 65 height 21
click at [429, 292] on input "True" at bounding box center [425, 295] width 7 height 6
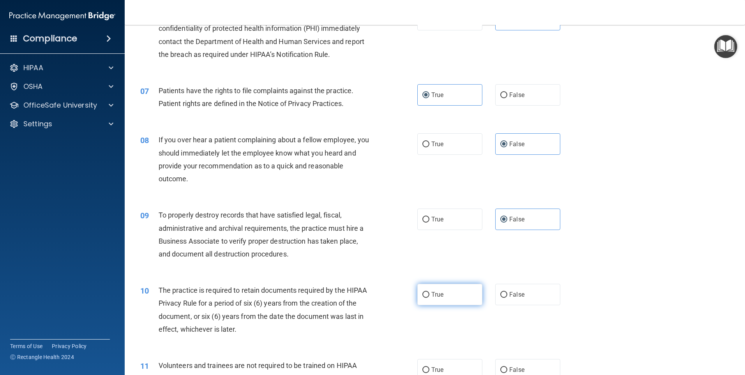
radio input "true"
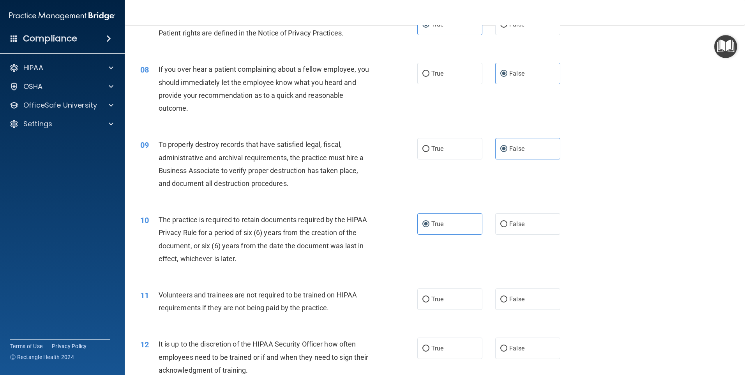
scroll to position [545, 0]
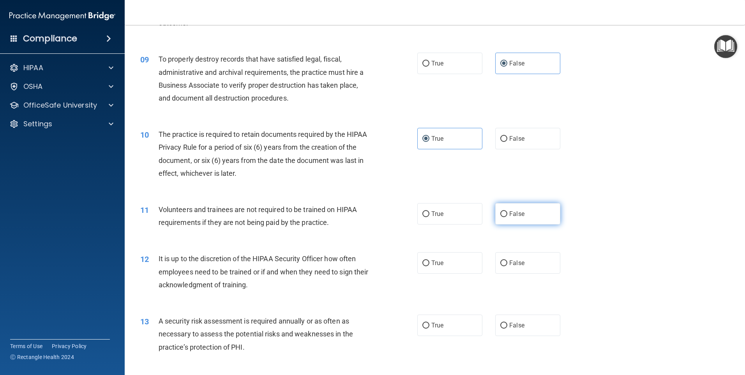
click at [538, 212] on label "False" at bounding box center [527, 213] width 65 height 21
click at [507, 212] on input "False" at bounding box center [503, 214] width 7 height 6
radio input "true"
click at [523, 255] on label "False" at bounding box center [527, 262] width 65 height 21
click at [507, 260] on input "False" at bounding box center [503, 263] width 7 height 6
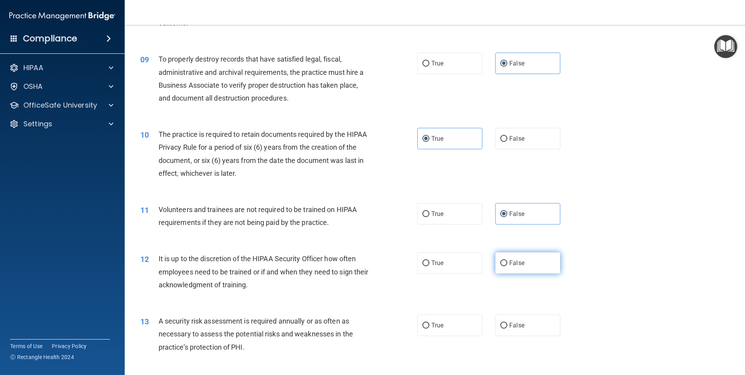
radio input "true"
drag, startPoint x: 440, startPoint y: 325, endPoint x: 447, endPoint y: 309, distance: 17.1
click at [440, 324] on span "True" at bounding box center [437, 324] width 12 height 7
click at [429, 324] on input "True" at bounding box center [425, 326] width 7 height 6
radio input "true"
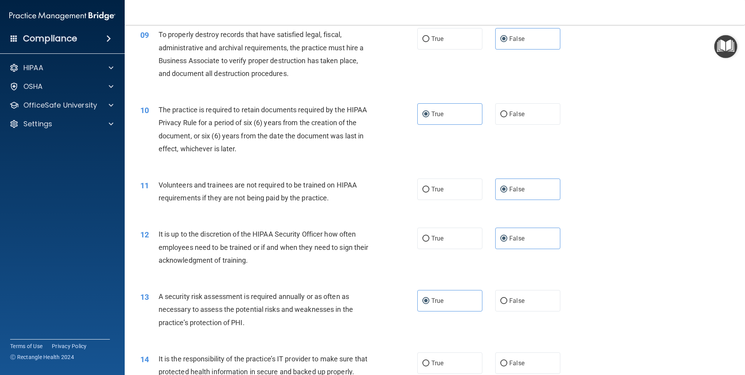
scroll to position [701, 0]
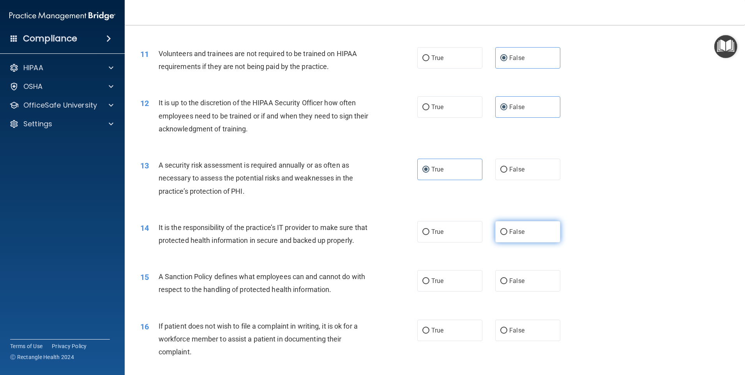
click at [523, 233] on label "False" at bounding box center [527, 231] width 65 height 21
click at [507, 233] on input "False" at bounding box center [503, 232] width 7 height 6
radio input "true"
click at [517, 288] on label "False" at bounding box center [527, 280] width 65 height 21
click at [507, 284] on input "False" at bounding box center [503, 281] width 7 height 6
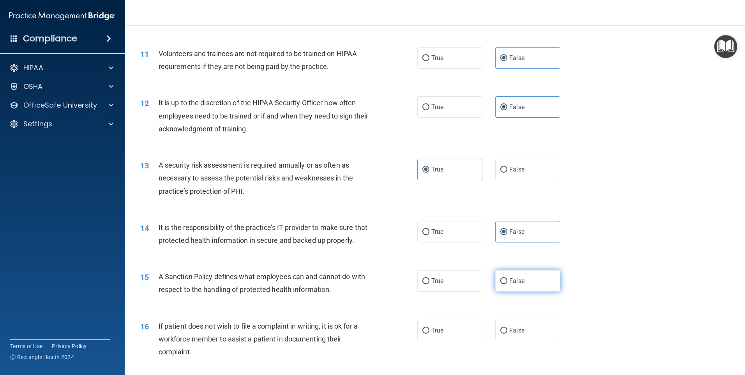
radio input "true"
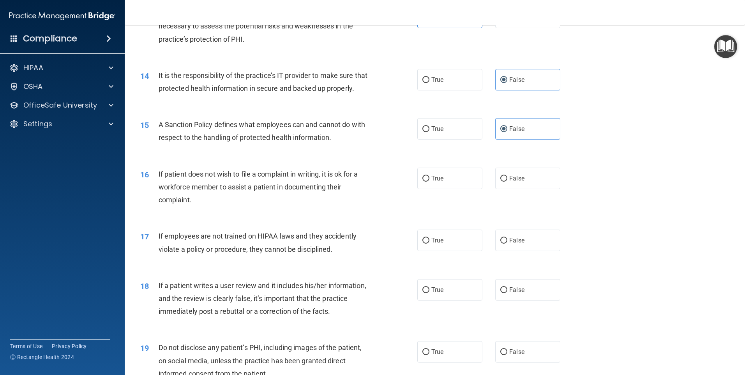
scroll to position [857, 0]
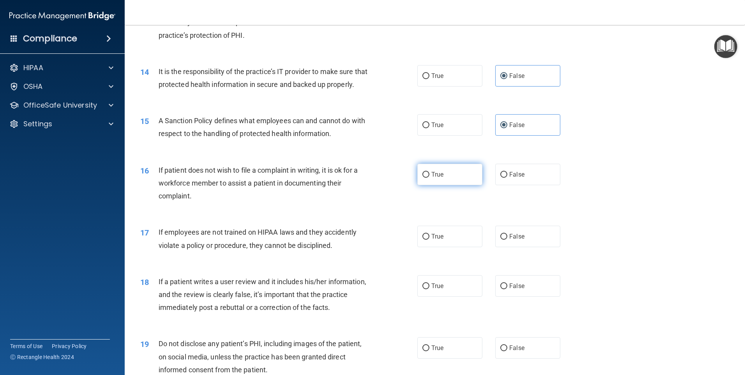
click at [444, 185] on label "True" at bounding box center [449, 174] width 65 height 21
click at [429, 178] on input "True" at bounding box center [425, 175] width 7 height 6
radio input "true"
click at [523, 242] on label "False" at bounding box center [527, 236] width 65 height 21
click at [507, 240] on input "False" at bounding box center [503, 237] width 7 height 6
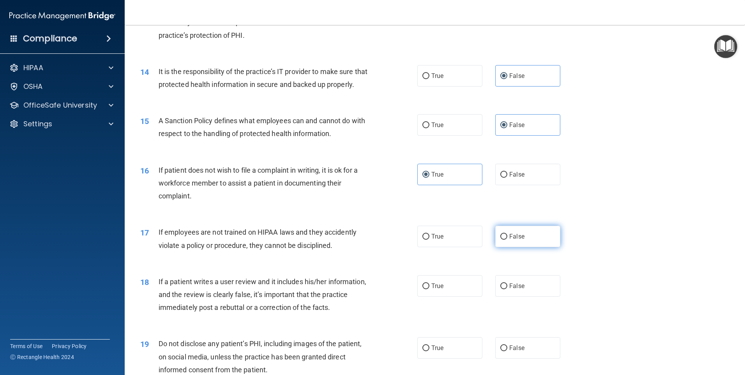
radio input "true"
click at [527, 287] on div "18 If a patient writes a user review and it includes his/her information, and t…" at bounding box center [434, 296] width 601 height 62
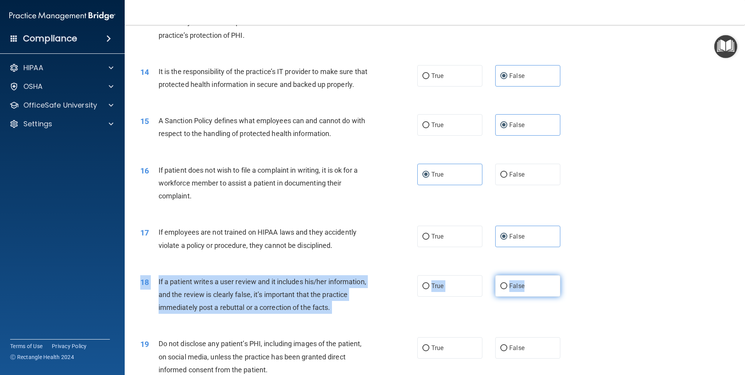
drag, startPoint x: 526, startPoint y: 289, endPoint x: 523, endPoint y: 302, distance: 13.1
click at [524, 296] on label "False" at bounding box center [527, 285] width 65 height 21
click at [507, 289] on input "False" at bounding box center [503, 286] width 7 height 6
radio input "true"
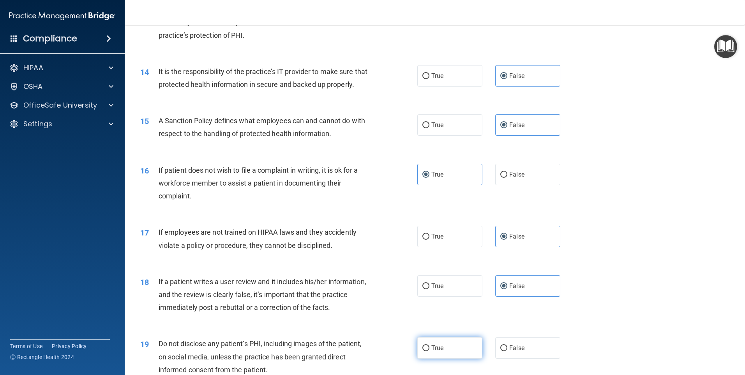
click at [465, 358] on label "True" at bounding box center [449, 347] width 65 height 21
click at [429, 351] on input "True" at bounding box center [425, 348] width 7 height 6
radio input "true"
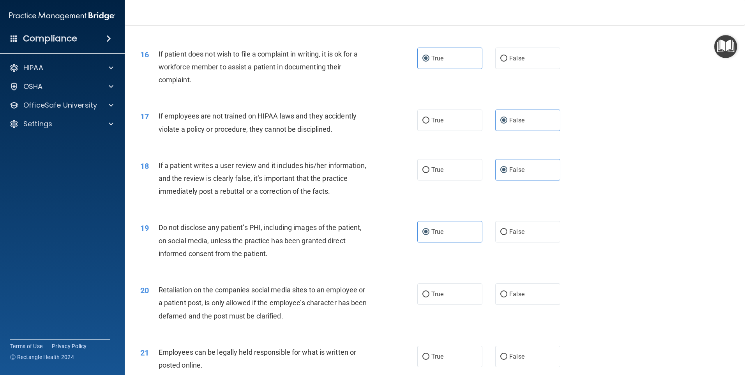
scroll to position [974, 0]
click at [526, 304] on label "False" at bounding box center [527, 292] width 65 height 21
click at [507, 296] on input "False" at bounding box center [503, 294] width 7 height 6
radio input "true"
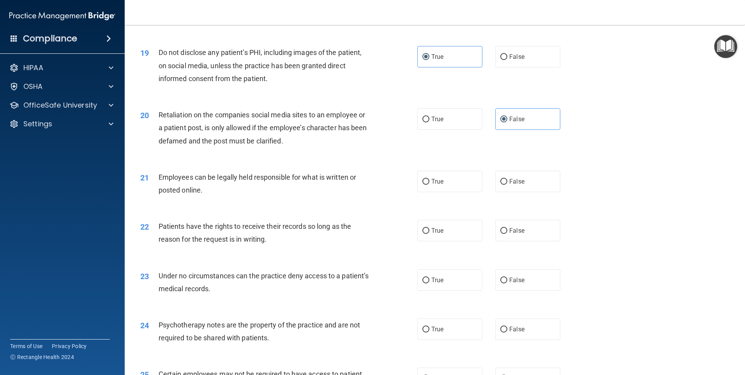
scroll to position [1169, 0]
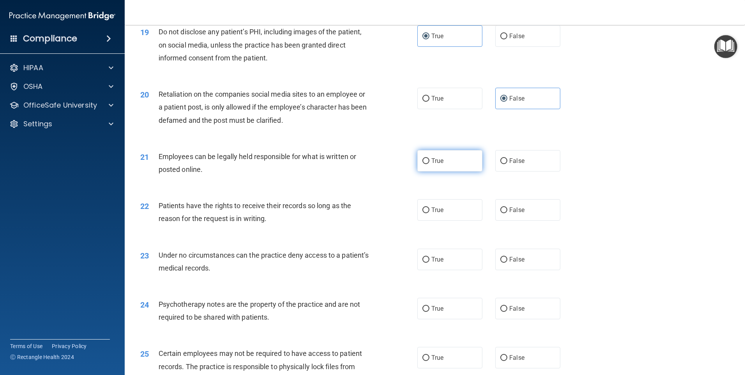
click at [468, 169] on label "True" at bounding box center [449, 160] width 65 height 21
click at [429, 164] on input "True" at bounding box center [425, 161] width 7 height 6
radio input "true"
click at [504, 220] on label "False" at bounding box center [527, 209] width 65 height 21
click at [504, 213] on input "False" at bounding box center [503, 210] width 7 height 6
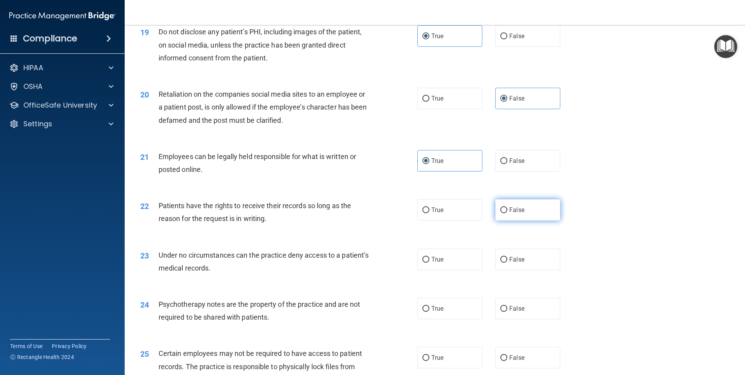
radio input "true"
click at [514, 263] on span "False" at bounding box center [516, 259] width 15 height 7
click at [507, 263] on input "False" at bounding box center [503, 260] width 7 height 6
radio input "true"
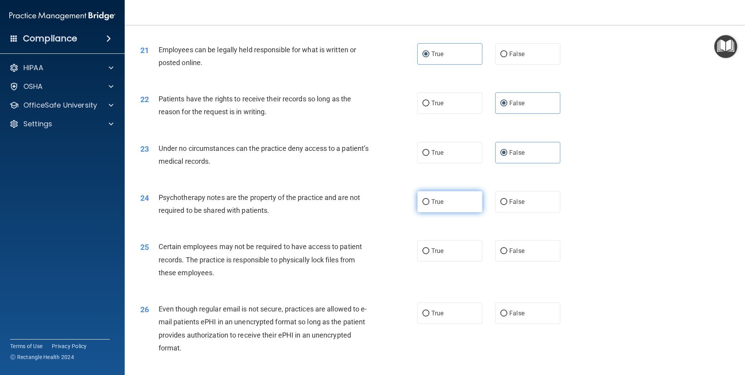
scroll to position [1286, 0]
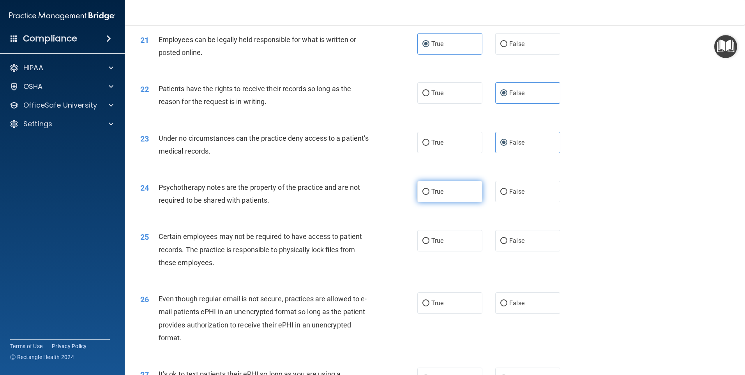
click at [450, 202] on label "True" at bounding box center [449, 191] width 65 height 21
click at [429, 195] on input "True" at bounding box center [425, 192] width 7 height 6
radio input "true"
click at [456, 251] on label "True" at bounding box center [449, 240] width 65 height 21
click at [429, 244] on input "True" at bounding box center [425, 241] width 7 height 6
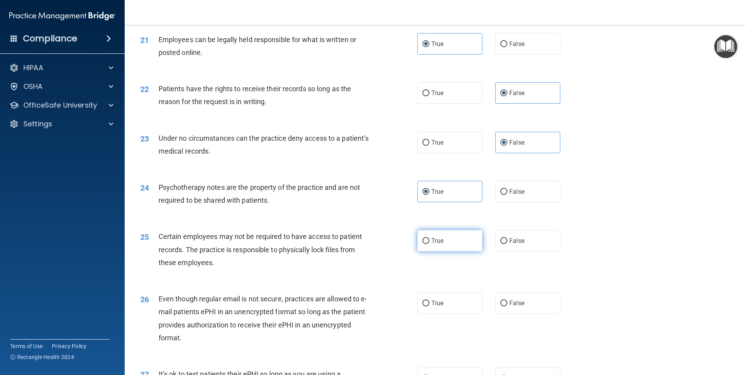
radio input "true"
click at [523, 310] on label "False" at bounding box center [527, 302] width 65 height 21
click at [507, 306] on input "False" at bounding box center [503, 303] width 7 height 6
radio input "true"
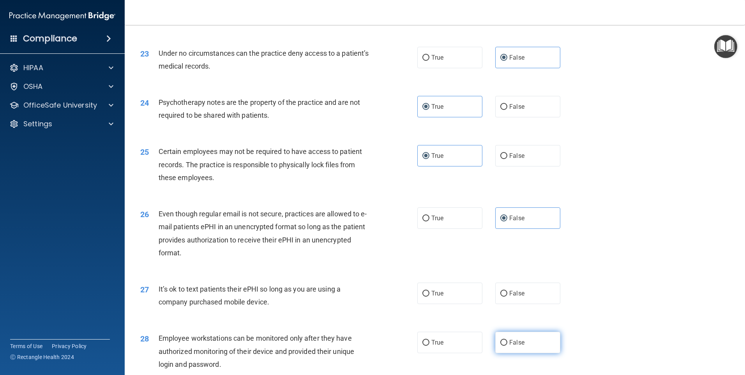
scroll to position [1441, 0]
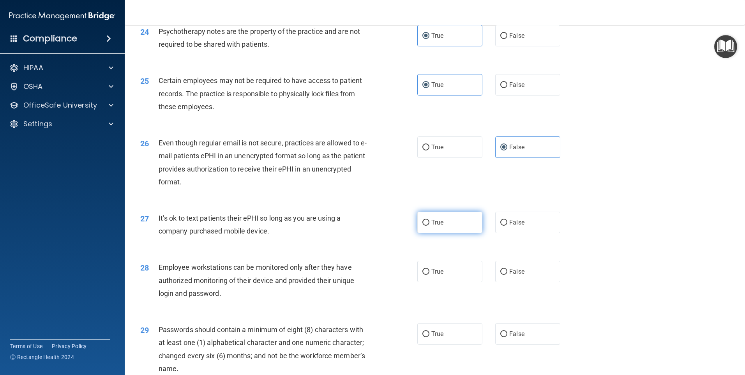
click at [442, 233] on label "True" at bounding box center [449, 222] width 65 height 21
click at [429, 226] on input "True" at bounding box center [425, 223] width 7 height 6
radio input "true"
click at [457, 282] on label "True" at bounding box center [449, 271] width 65 height 21
click at [429, 275] on input "True" at bounding box center [425, 272] width 7 height 6
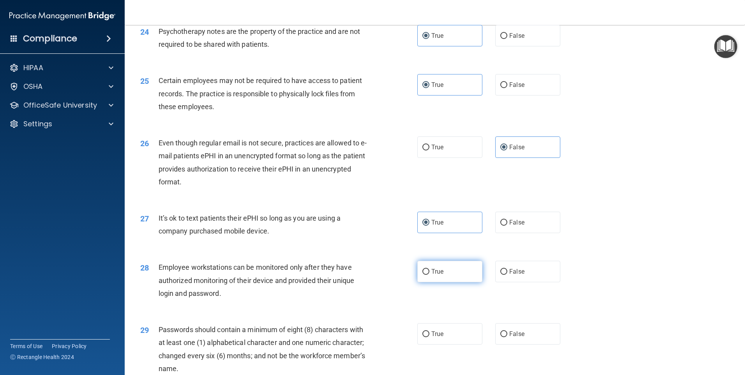
radio input "true"
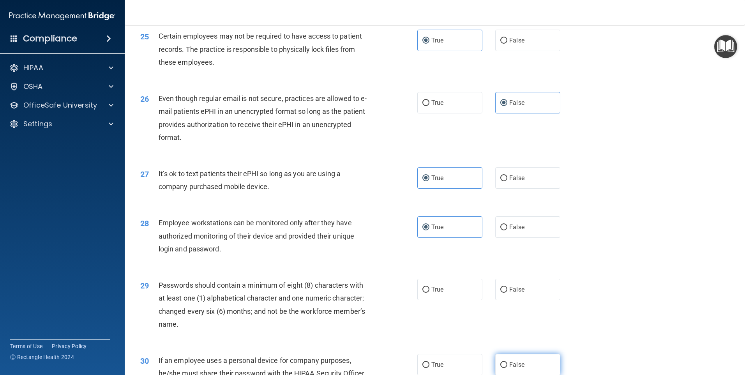
scroll to position [1558, 0]
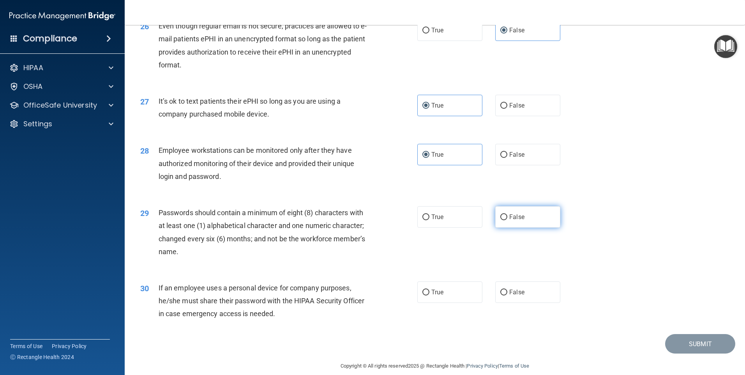
click at [515, 227] on label "False" at bounding box center [527, 216] width 65 height 21
click at [507, 220] on input "False" at bounding box center [503, 217] width 7 height 6
radio input "true"
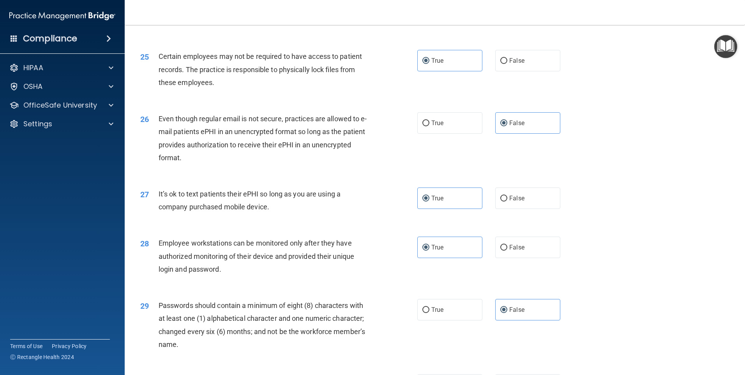
scroll to position [1441, 0]
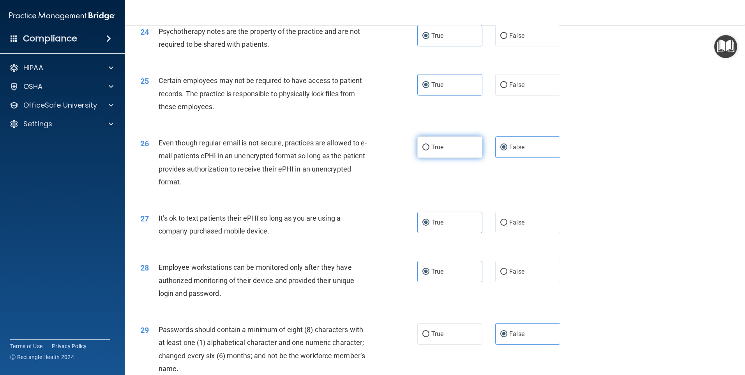
click at [453, 158] on label "True" at bounding box center [449, 146] width 65 height 21
click at [429, 150] on input "True" at bounding box center [425, 148] width 7 height 6
radio input "true"
radio input "false"
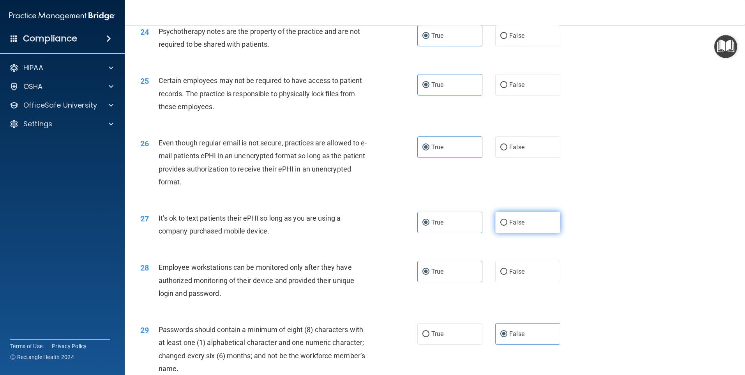
click at [525, 233] on label "False" at bounding box center [527, 222] width 65 height 21
click at [507, 226] on input "False" at bounding box center [503, 223] width 7 height 6
radio input "true"
radio input "false"
click at [536, 282] on label "False" at bounding box center [527, 271] width 65 height 21
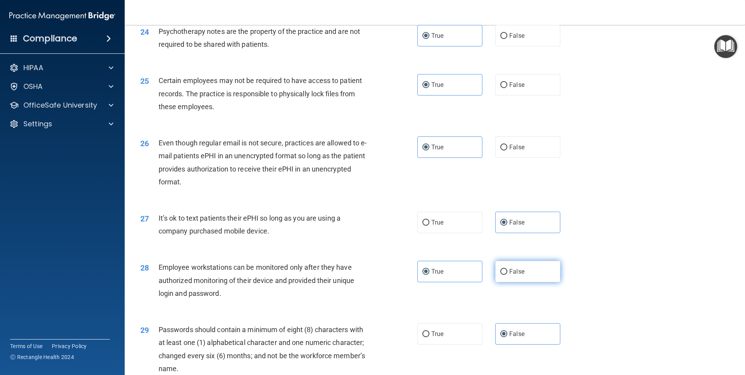
click at [507, 275] on input "False" at bounding box center [503, 272] width 7 height 6
radio input "true"
radio input "false"
drag, startPoint x: 446, startPoint y: 347, endPoint x: 462, endPoint y: 343, distance: 16.2
click at [446, 344] on label "True" at bounding box center [449, 333] width 65 height 21
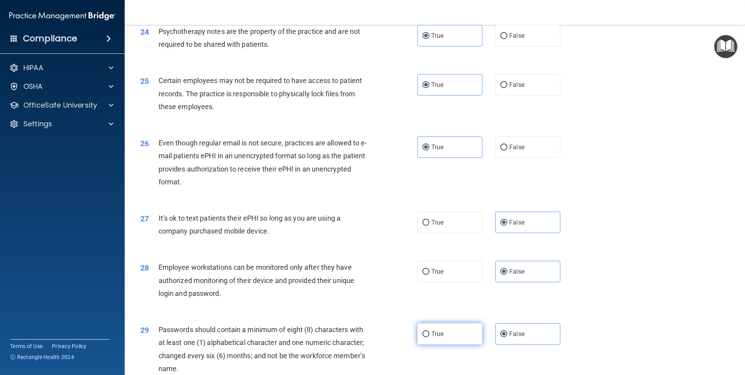
click at [429, 337] on input "True" at bounding box center [425, 334] width 7 height 6
radio input "true"
radio input "false"
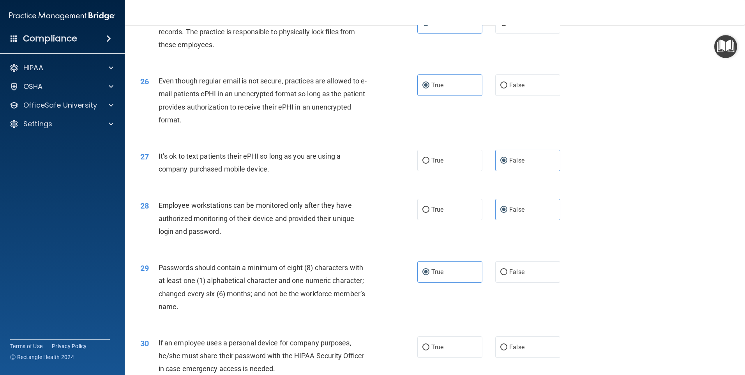
scroll to position [1581, 0]
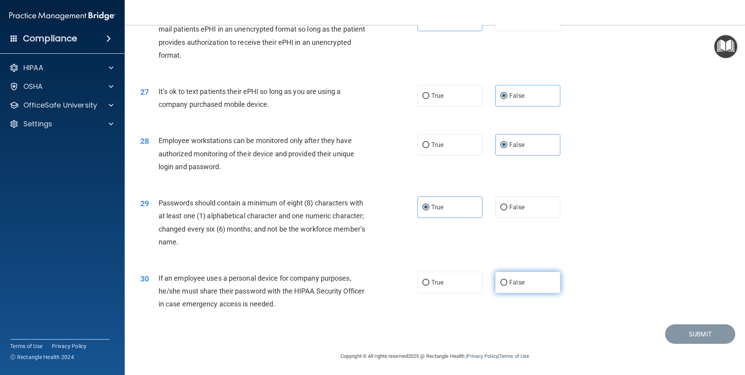
click at [509, 277] on label "False" at bounding box center [527, 282] width 65 height 21
click at [507, 280] on input "False" at bounding box center [503, 283] width 7 height 6
radio input "true"
click at [696, 339] on button "Submit" at bounding box center [700, 334] width 70 height 20
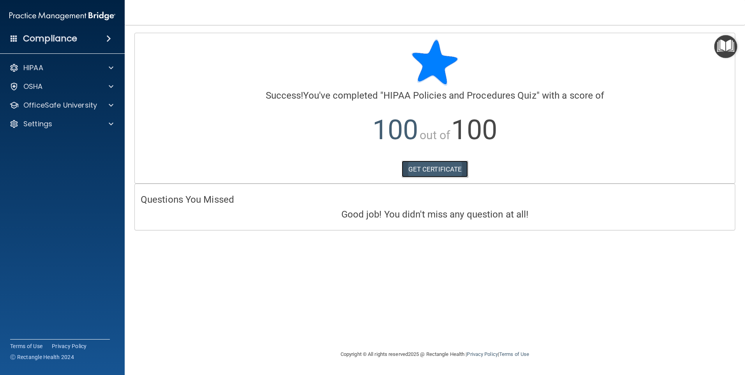
click at [451, 173] on link "GET CERTIFICATE" at bounding box center [435, 168] width 67 height 17
